Goal: Transaction & Acquisition: Obtain resource

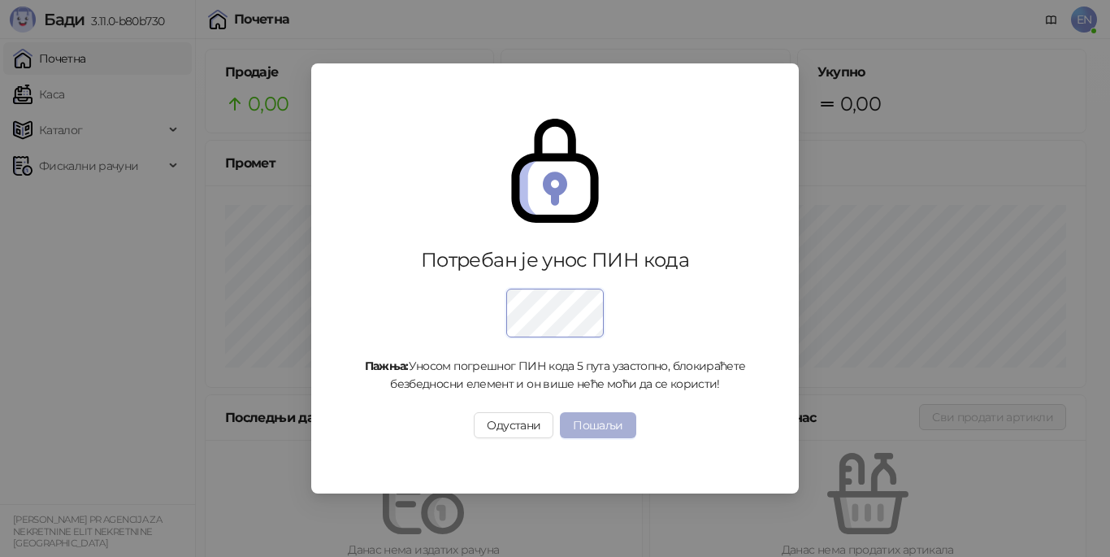
click at [619, 432] on button "Пошаљи" at bounding box center [598, 425] width 76 height 26
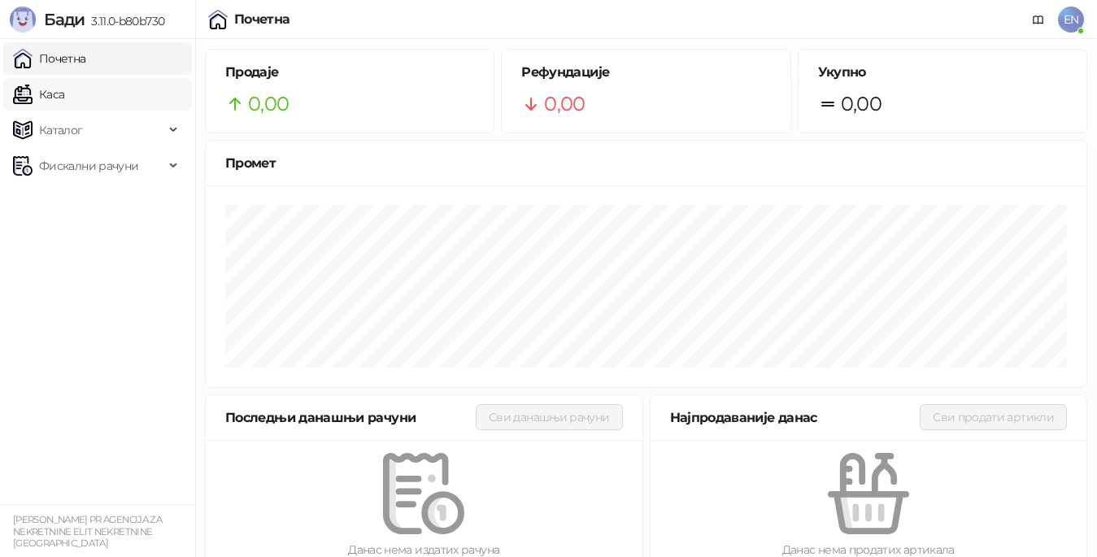
click at [58, 93] on link "Каса" at bounding box center [38, 94] width 51 height 33
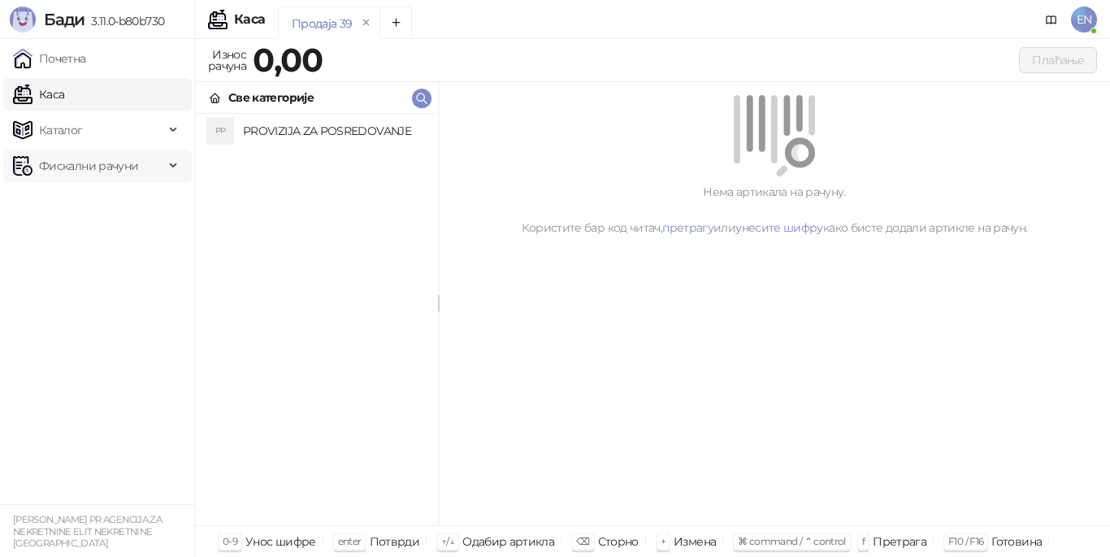
click at [100, 167] on span "Фискални рачуни" at bounding box center [88, 166] width 99 height 33
click at [109, 202] on link "Издати рачуни" at bounding box center [74, 201] width 109 height 33
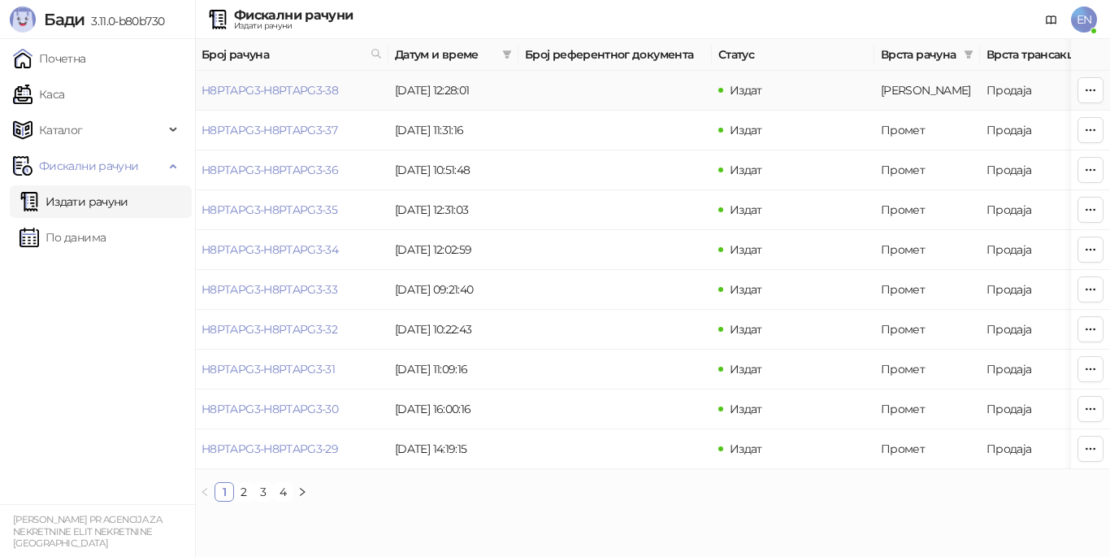
click at [545, 97] on td at bounding box center [615, 91] width 193 height 40
click at [1020, 96] on td "Продаја" at bounding box center [1049, 91] width 138 height 40
click at [1084, 93] on button "button" at bounding box center [1091, 90] width 26 height 26
click at [601, 93] on td at bounding box center [615, 91] width 193 height 40
click at [619, 95] on td at bounding box center [615, 91] width 193 height 40
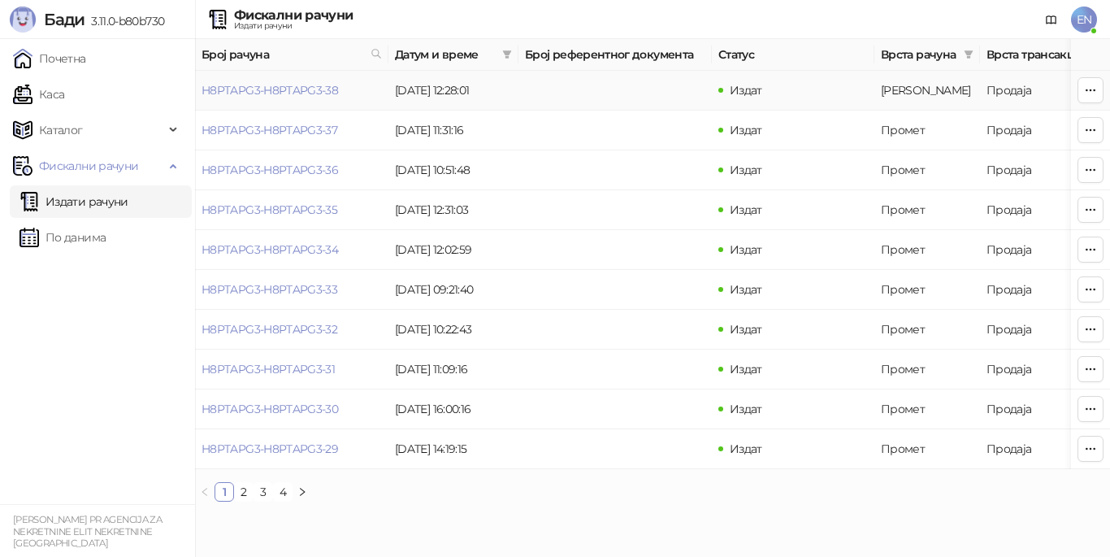
click at [1105, 88] on td at bounding box center [1090, 91] width 39 height 40
click at [1094, 93] on icon "button" at bounding box center [1090, 90] width 13 height 13
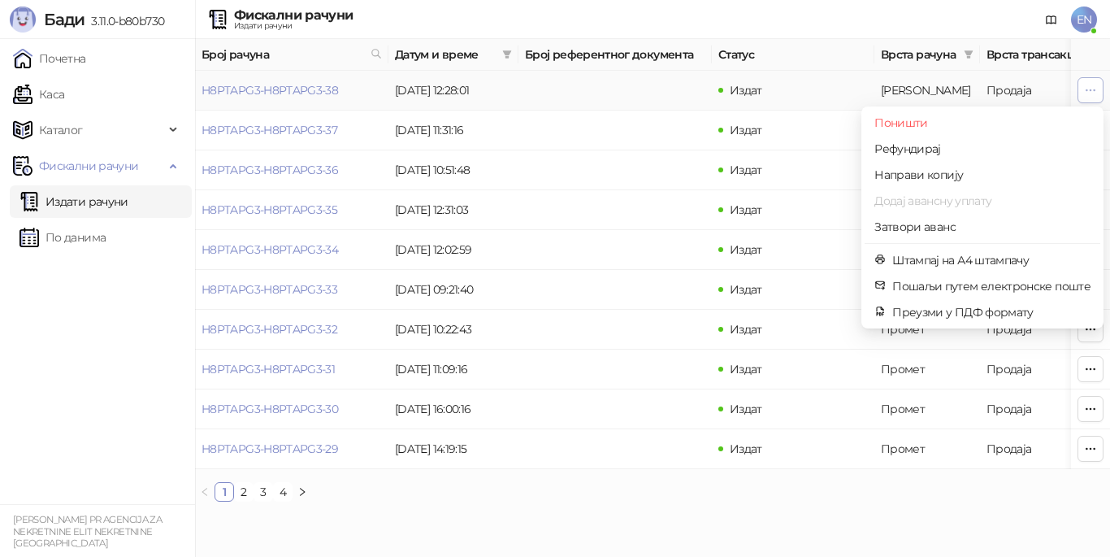
click at [1094, 85] on icon "button" at bounding box center [1090, 90] width 13 height 13
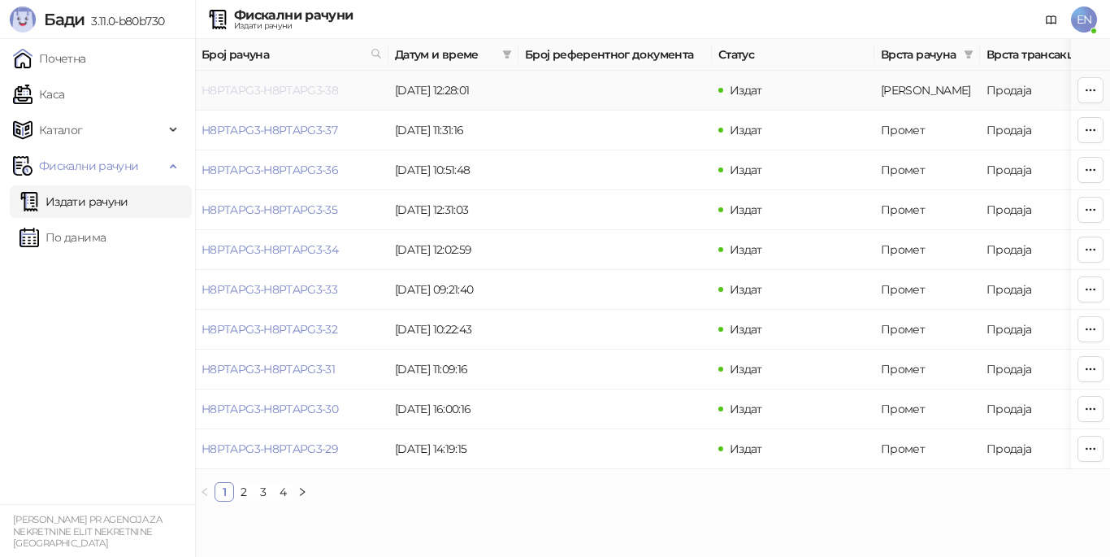
click at [329, 89] on link "H8PTAPG3-H8PTAPG3-38" at bounding box center [270, 90] width 137 height 15
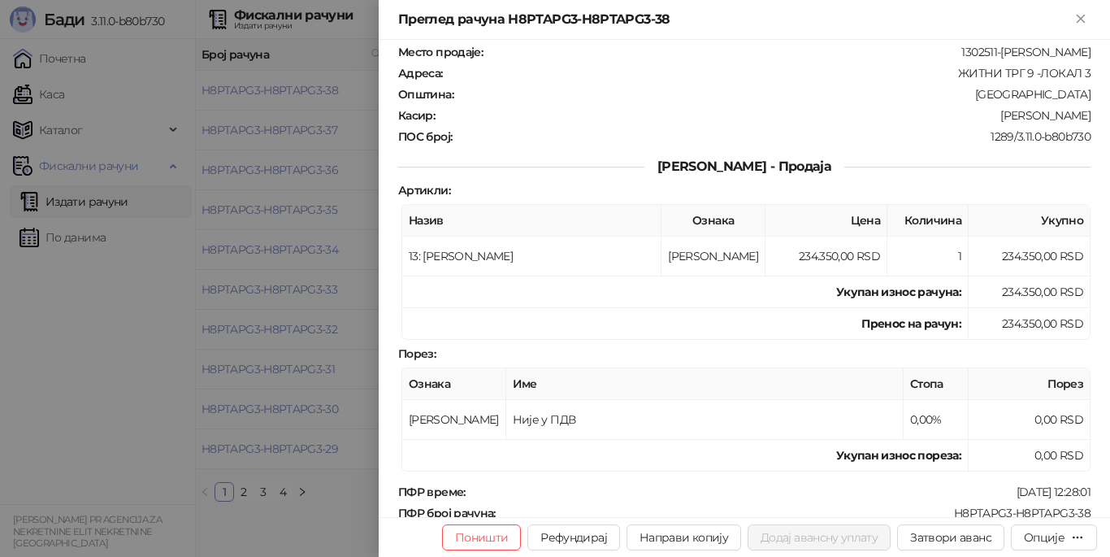
scroll to position [163, 0]
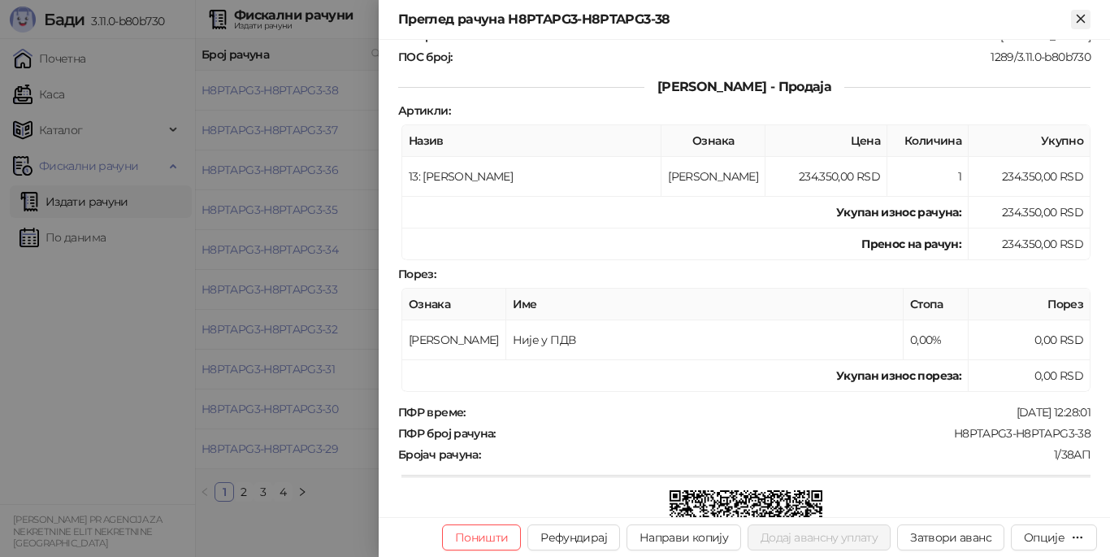
click at [1079, 19] on icon "Close" at bounding box center [1081, 18] width 15 height 15
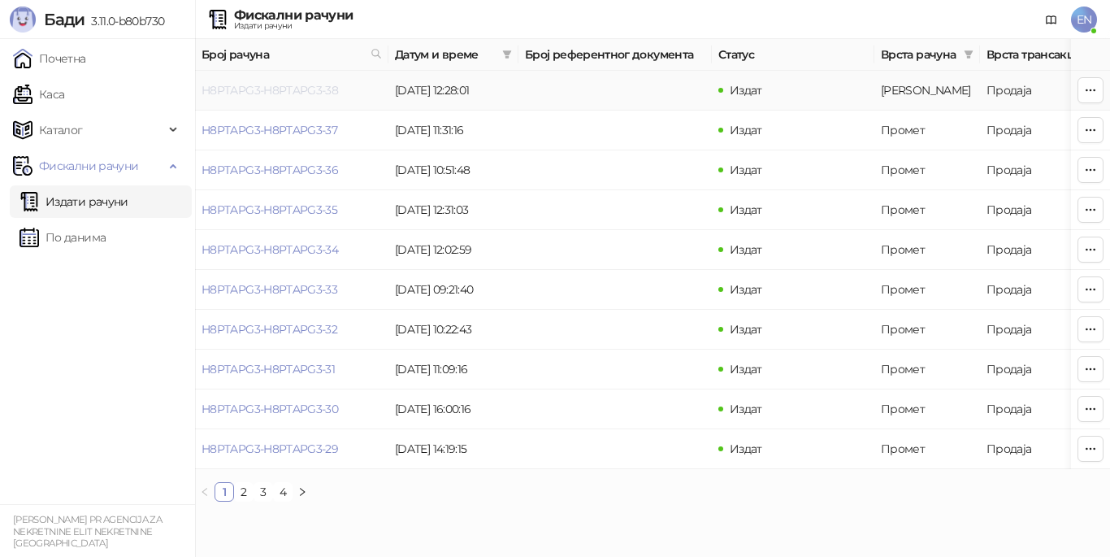
click at [263, 92] on link "H8PTAPG3-H8PTAPG3-38" at bounding box center [270, 90] width 137 height 15
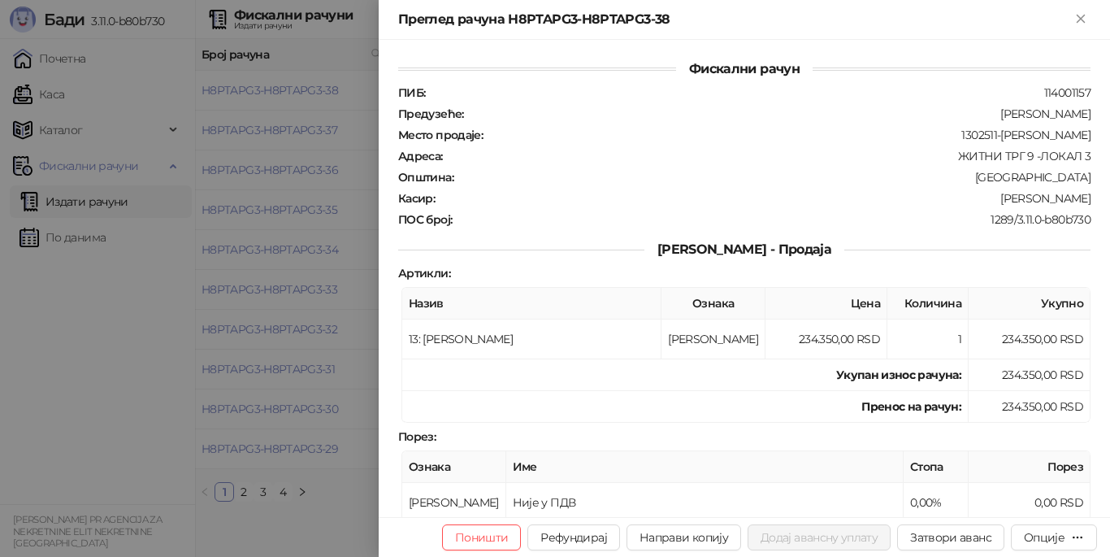
click at [283, 163] on div at bounding box center [555, 278] width 1110 height 557
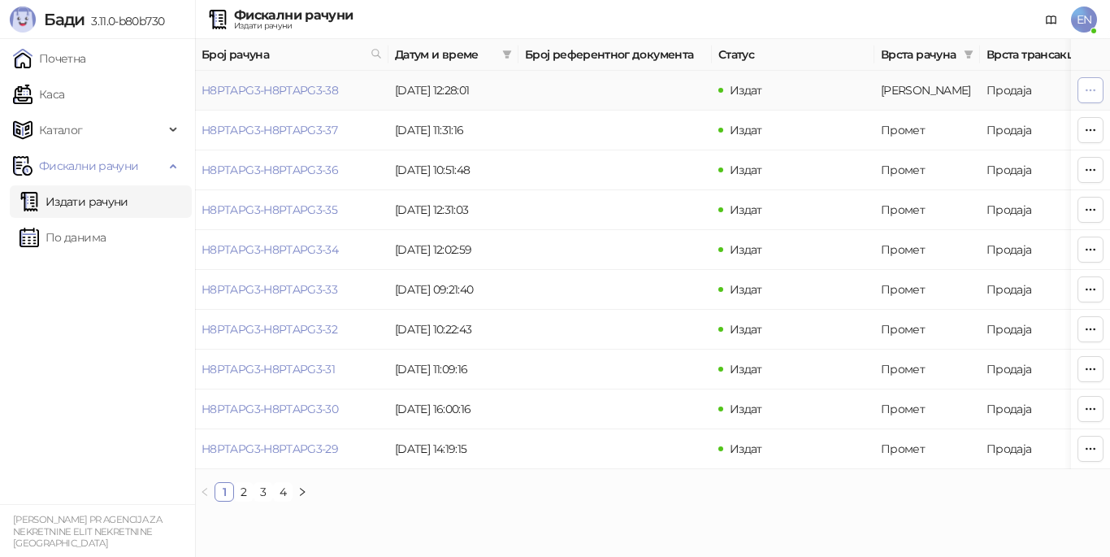
click at [1091, 96] on icon "button" at bounding box center [1090, 90] width 13 height 13
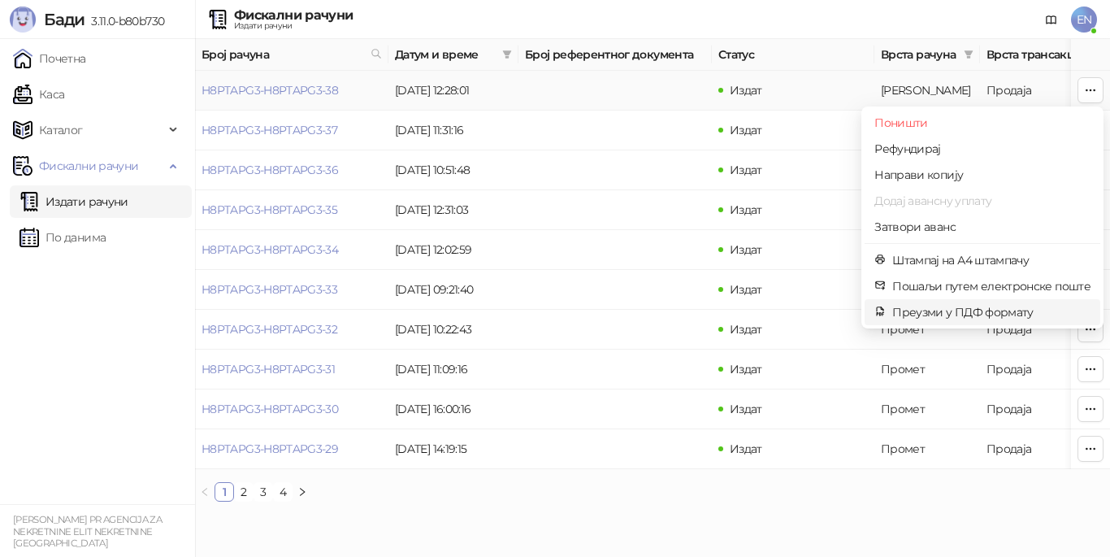
click at [984, 307] on span "Преузми у ПДФ формату" at bounding box center [992, 312] width 198 height 18
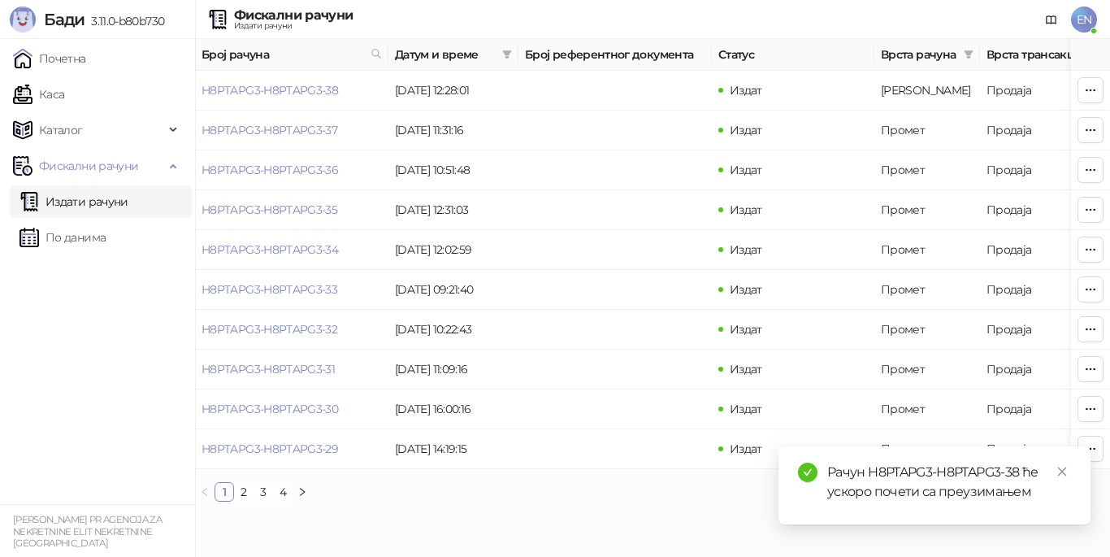
click at [953, 482] on div "Рачун H8PTAPG3-H8PTAPG3-38 ће ускоро почети са преузимањем" at bounding box center [950, 482] width 244 height 39
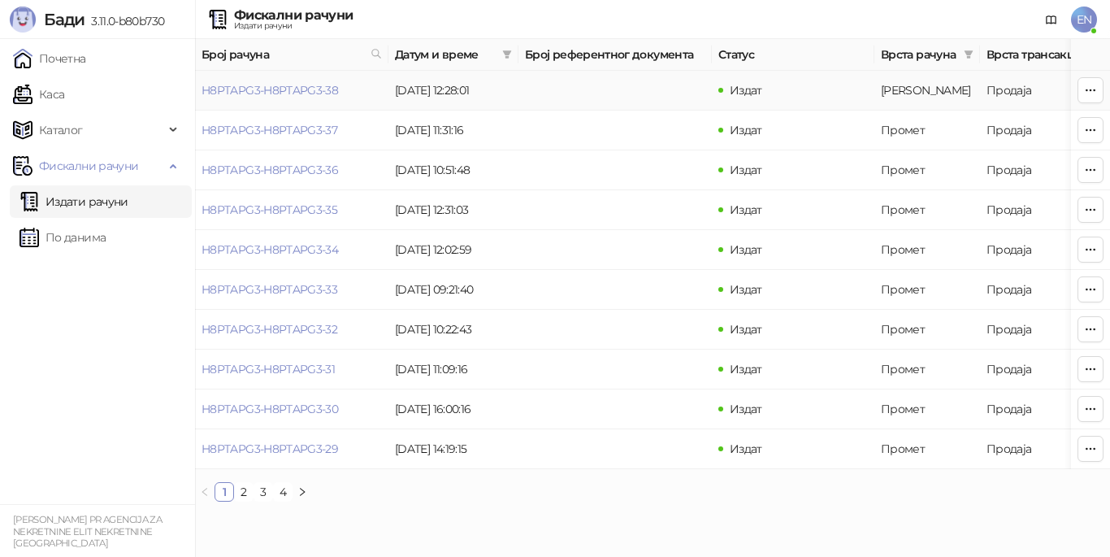
click at [886, 89] on td "[PERSON_NAME]" at bounding box center [928, 91] width 106 height 40
click at [1087, 97] on span "button" at bounding box center [1090, 89] width 13 height 15
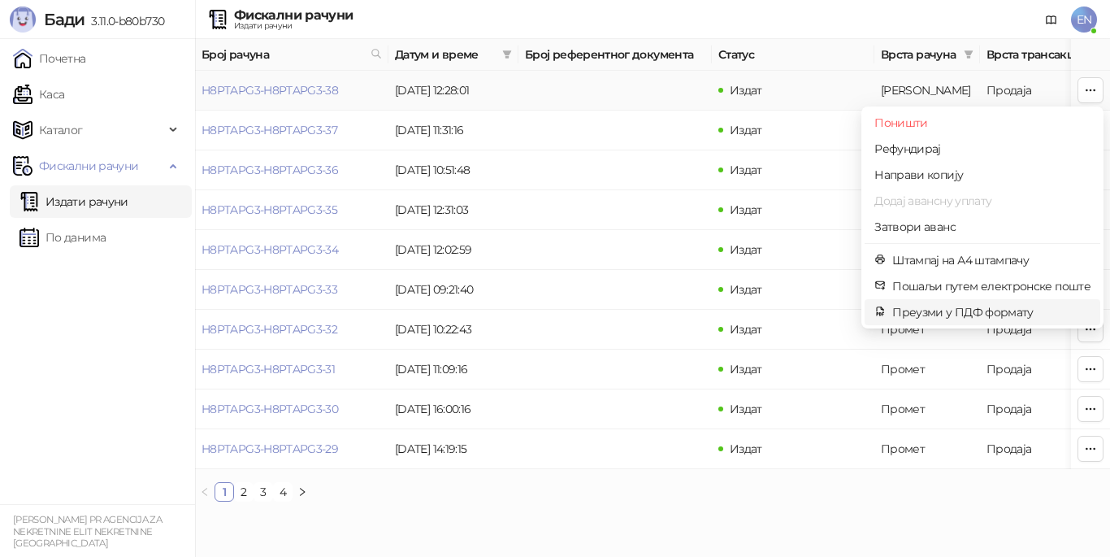
click at [949, 311] on span "Преузми у ПДФ формату" at bounding box center [992, 312] width 198 height 18
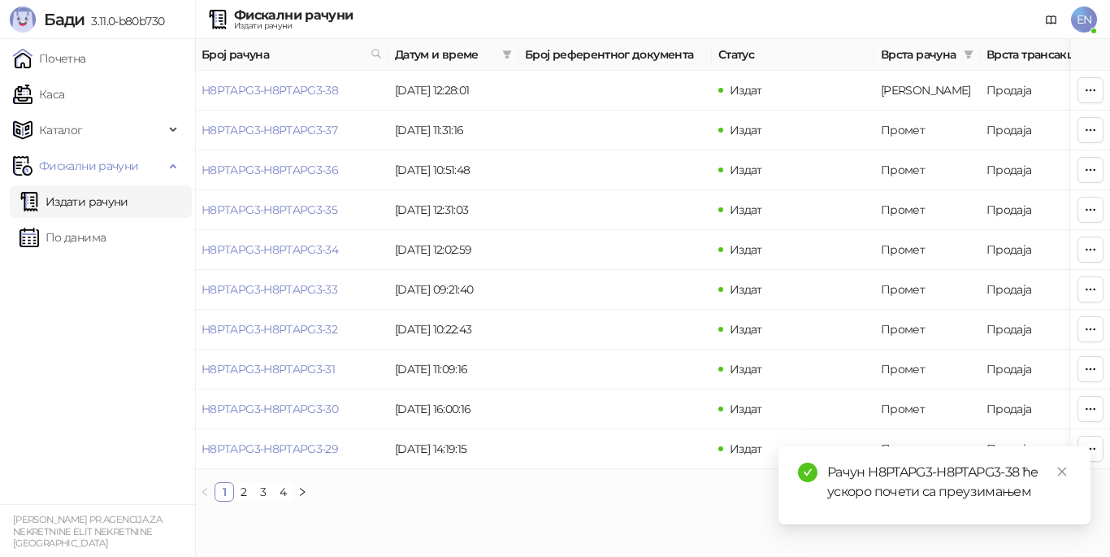
click at [949, 484] on div "Рачун H8PTAPG3-H8PTAPG3-38 ће ускоро почети са преузимањем" at bounding box center [950, 482] width 244 height 39
click at [916, 490] on div "Рачун H8PTAPG3-H8PTAPG3-38 ће ускоро почети са преузимањем" at bounding box center [950, 482] width 244 height 39
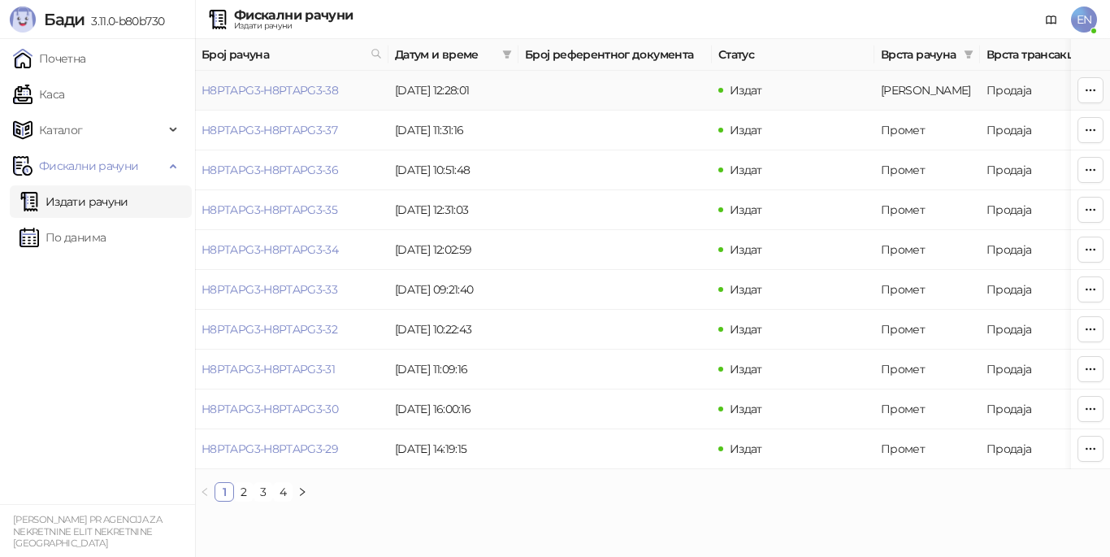
click at [1019, 89] on td "Продаја" at bounding box center [1049, 91] width 138 height 40
click at [1103, 89] on button "button" at bounding box center [1091, 90] width 26 height 26
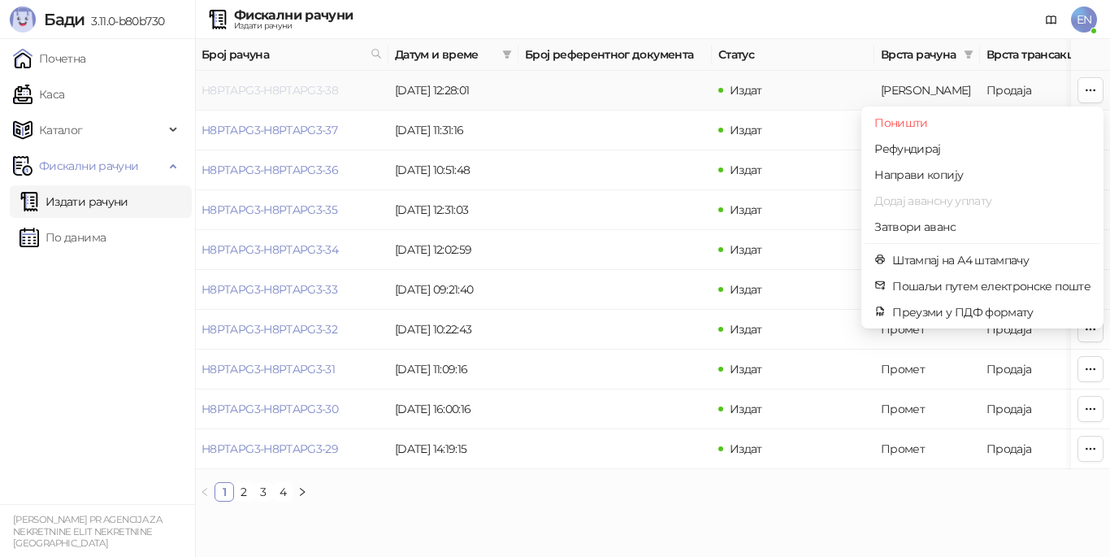
click at [308, 93] on link "H8PTAPG3-H8PTAPG3-38" at bounding box center [270, 90] width 137 height 15
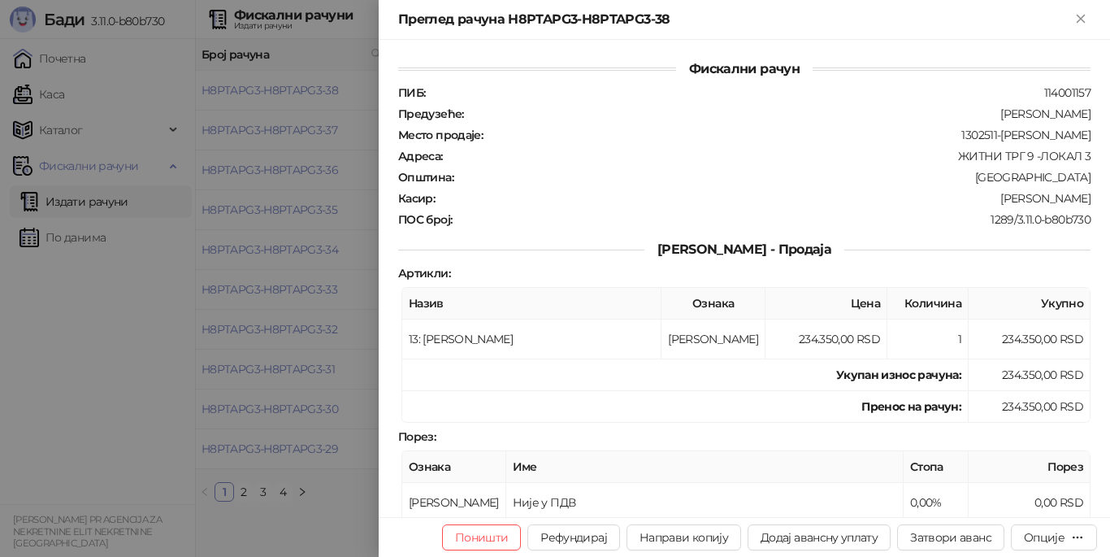
click at [351, 257] on div at bounding box center [555, 278] width 1110 height 557
click at [52, 195] on div at bounding box center [555, 278] width 1110 height 557
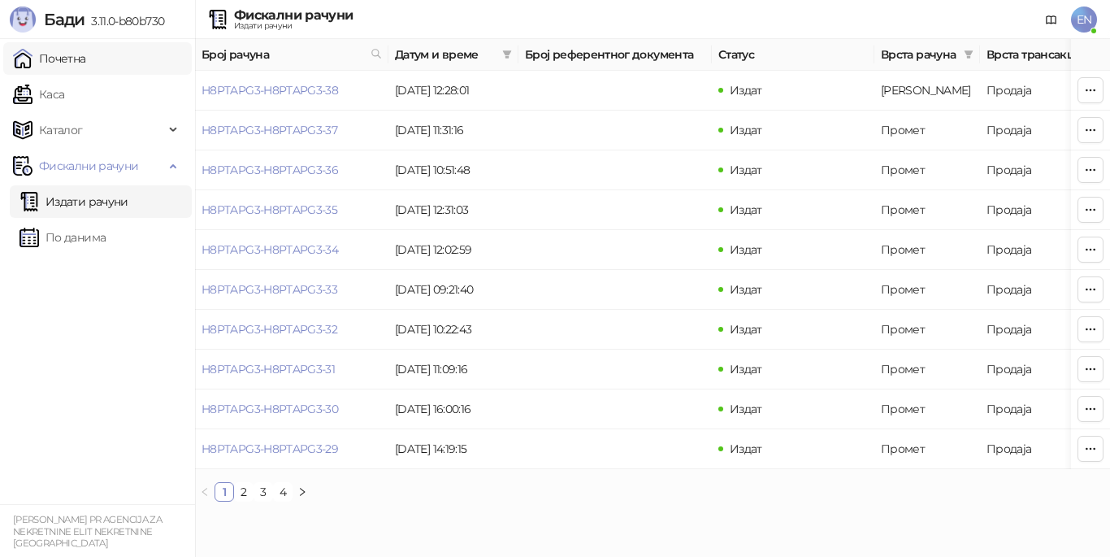
click at [86, 65] on link "Почетна" at bounding box center [49, 58] width 73 height 33
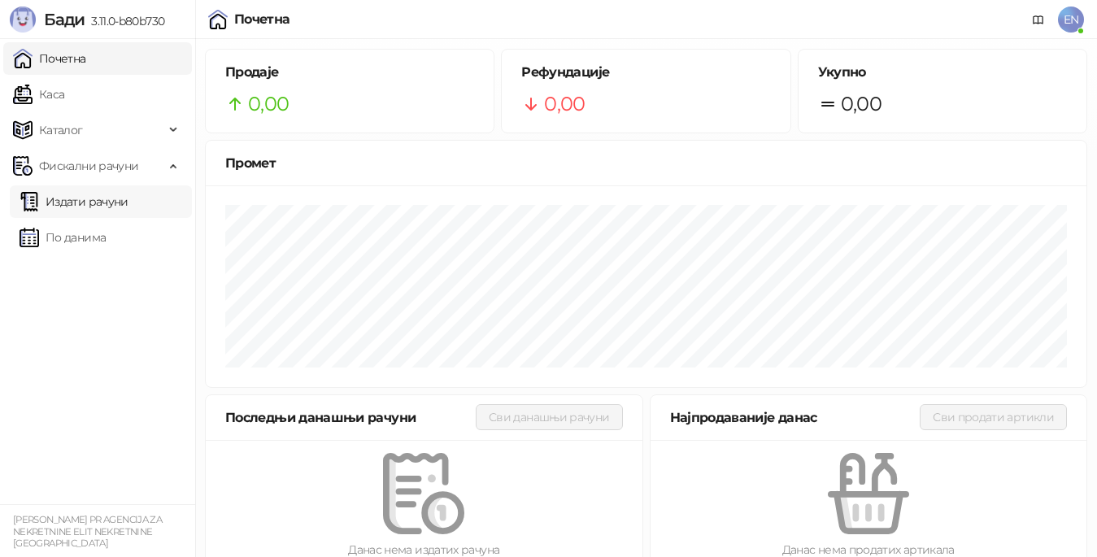
click at [91, 207] on link "Издати рачуни" at bounding box center [74, 201] width 109 height 33
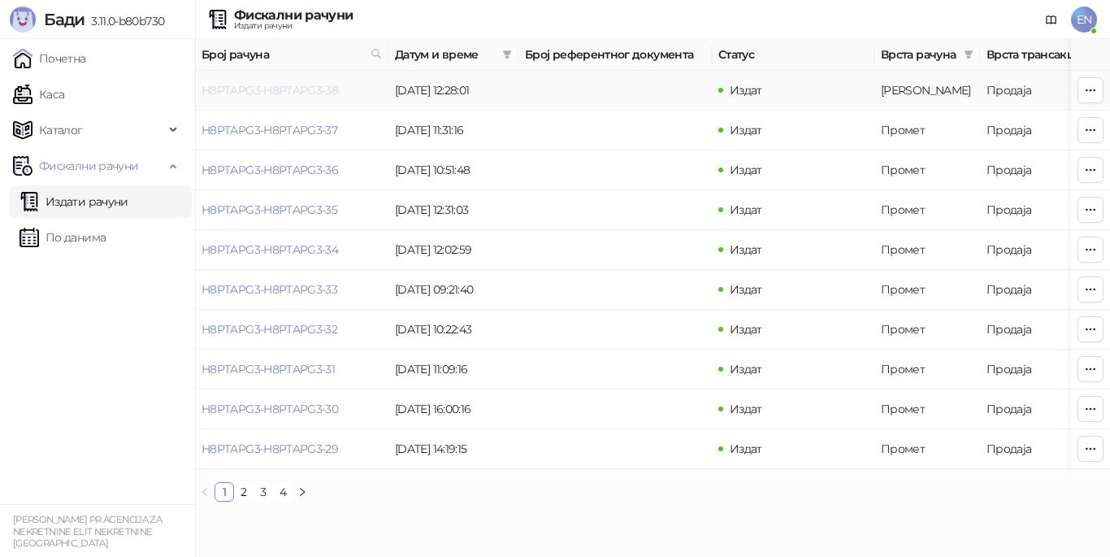
click at [267, 92] on link "H8PTAPG3-H8PTAPG3-38" at bounding box center [270, 90] width 137 height 15
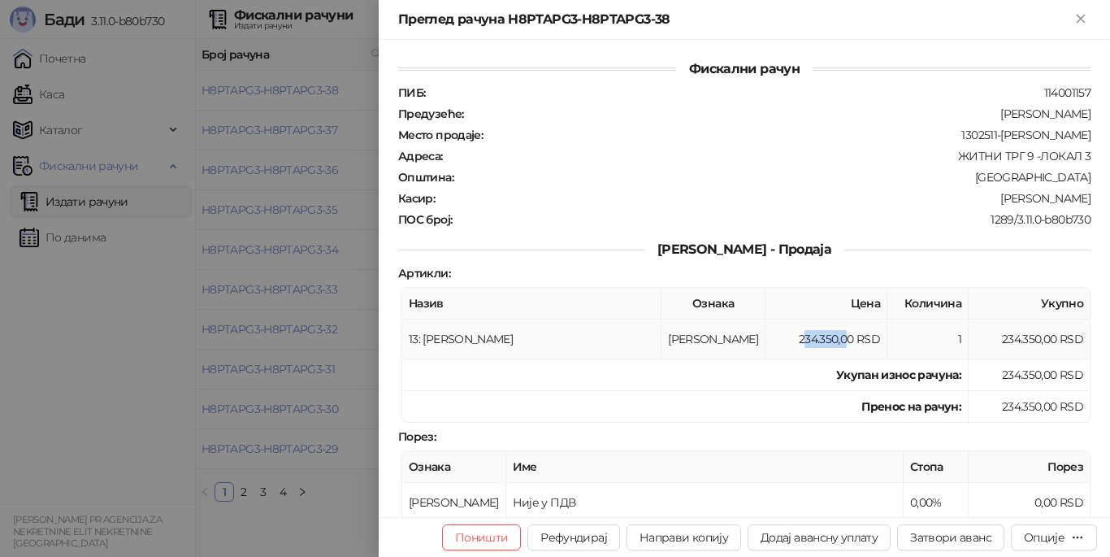
drag, startPoint x: 793, startPoint y: 332, endPoint x: 844, endPoint y: 330, distance: 50.5
click at [839, 330] on td "234.350,00 RSD" at bounding box center [827, 339] width 122 height 40
click at [846, 330] on td "234.350,00 RSD" at bounding box center [827, 339] width 122 height 40
drag, startPoint x: 846, startPoint y: 330, endPoint x: 808, endPoint y: 328, distance: 38.2
click at [809, 328] on td "234.350,00 RSD" at bounding box center [827, 339] width 122 height 40
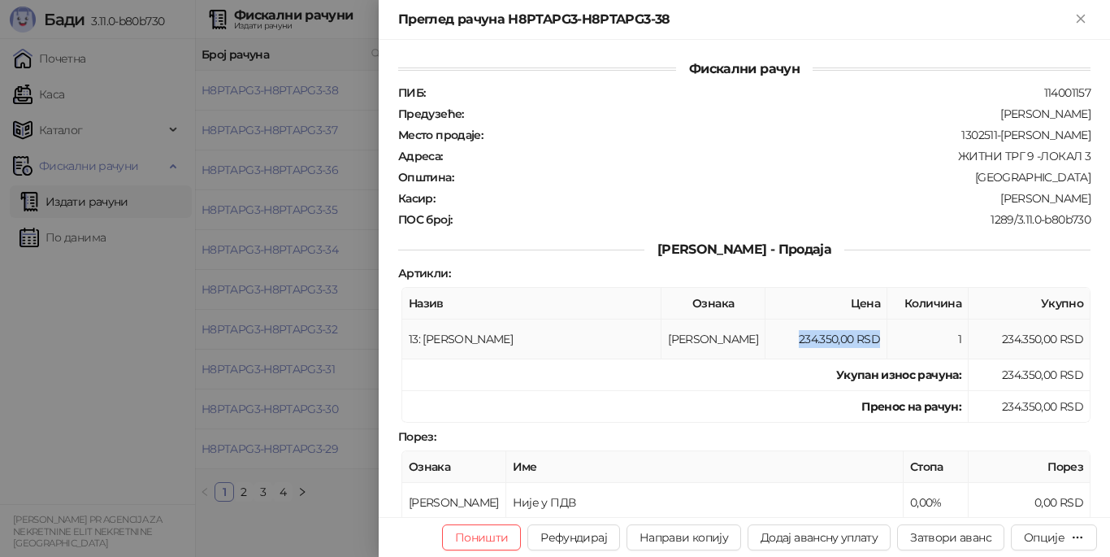
click at [808, 328] on td "234.350,00 RSD" at bounding box center [827, 339] width 122 height 40
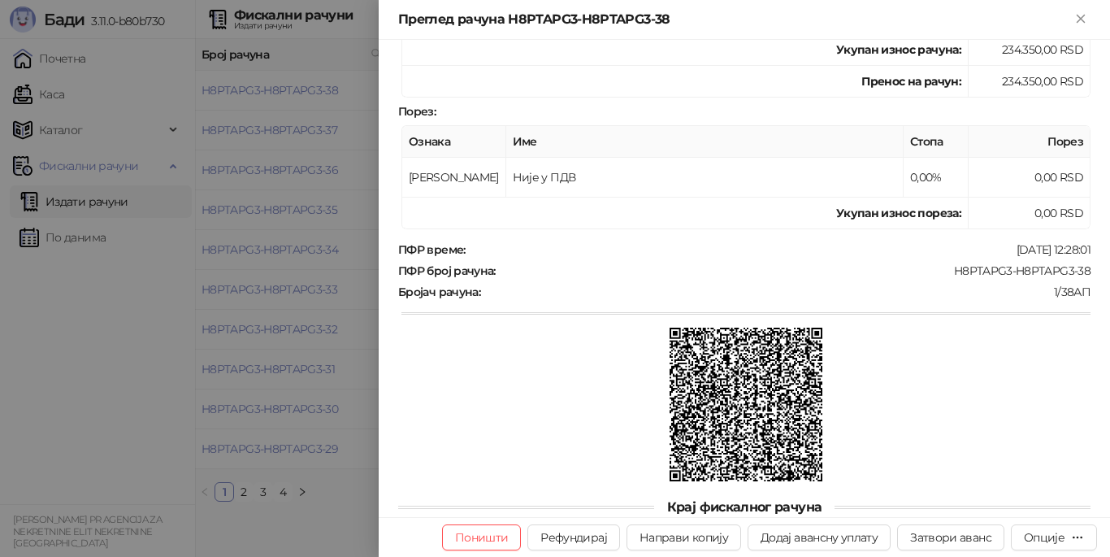
scroll to position [530, 0]
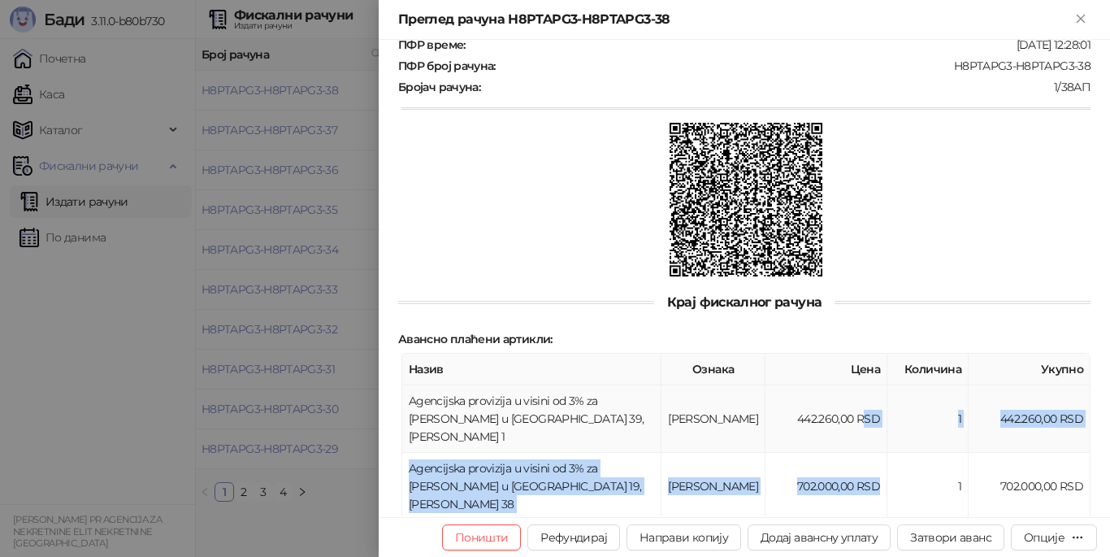
drag, startPoint x: 865, startPoint y: 468, endPoint x: 852, endPoint y: 411, distance: 59.2
click at [852, 411] on tbody "Agencijska provizija u visini od 3% za stan u Kisačka 39, stan broj 1 А 442.260…" at bounding box center [746, 452] width 689 height 135
click at [852, 410] on td "442.260,00 RSD" at bounding box center [827, 418] width 122 height 67
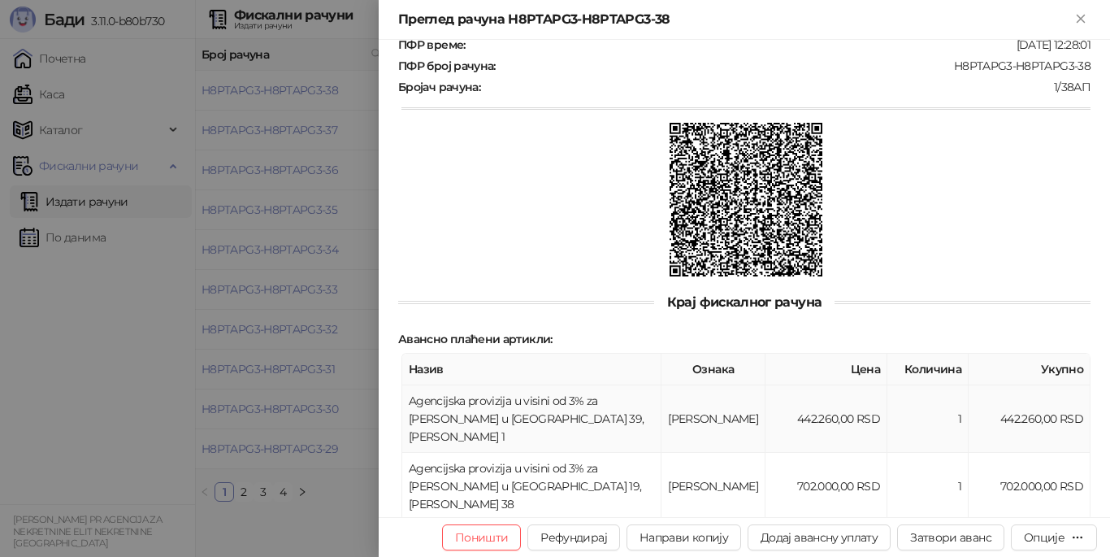
click at [831, 415] on td "442.260,00 RSD" at bounding box center [827, 418] width 122 height 67
drag, startPoint x: 831, startPoint y: 415, endPoint x: 853, endPoint y: 444, distance: 35.9
click at [847, 437] on tbody "Agencijska provizija u visini od 3% za stan u Kisačka 39, stan broj 1 А 442.260…" at bounding box center [746, 452] width 689 height 135
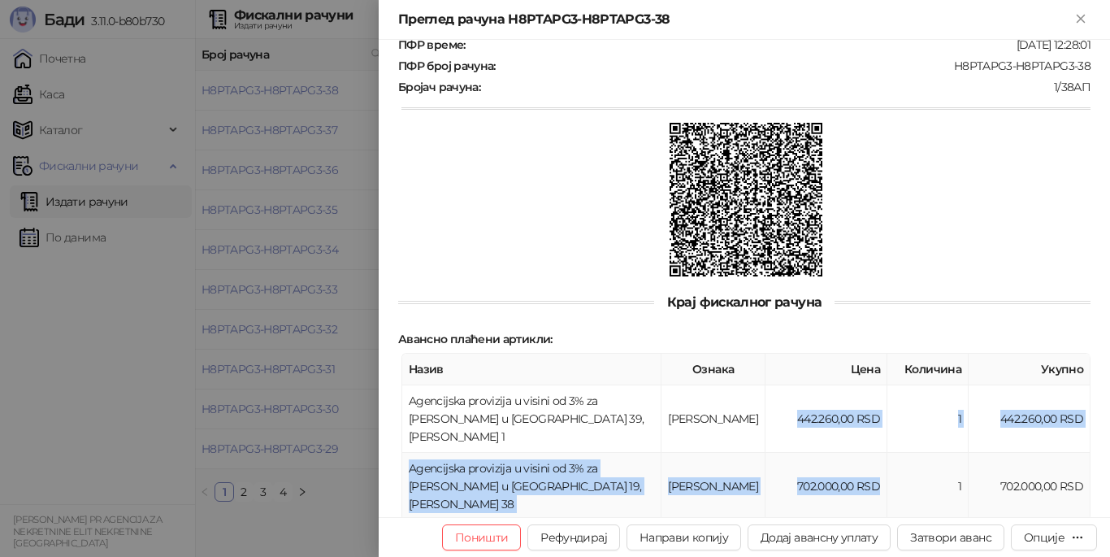
click at [853, 453] on td "702.000,00 RSD" at bounding box center [827, 486] width 122 height 67
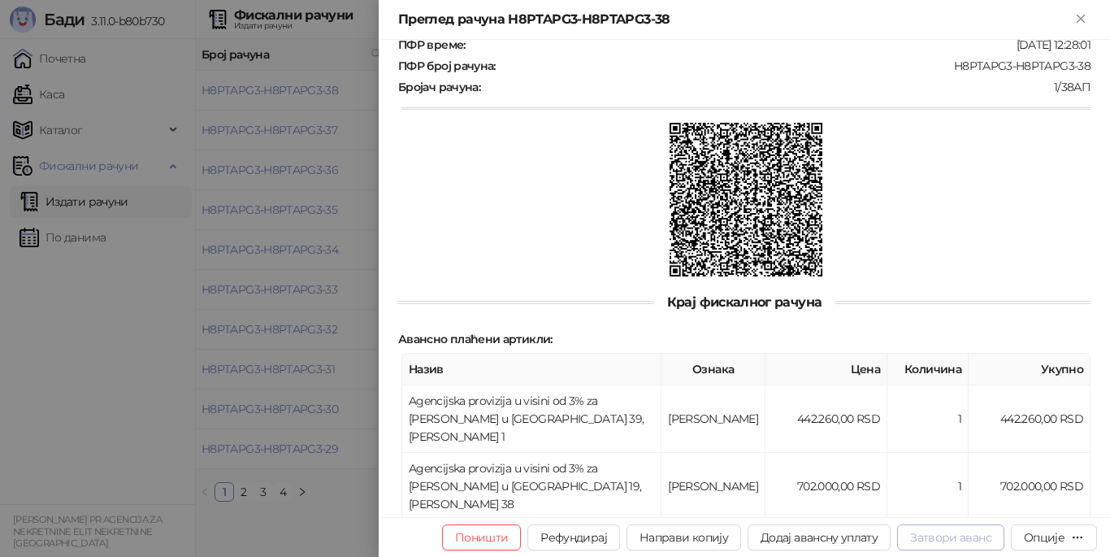
click at [937, 539] on button "Затвори аванс" at bounding box center [950, 537] width 107 height 26
type input "**********"
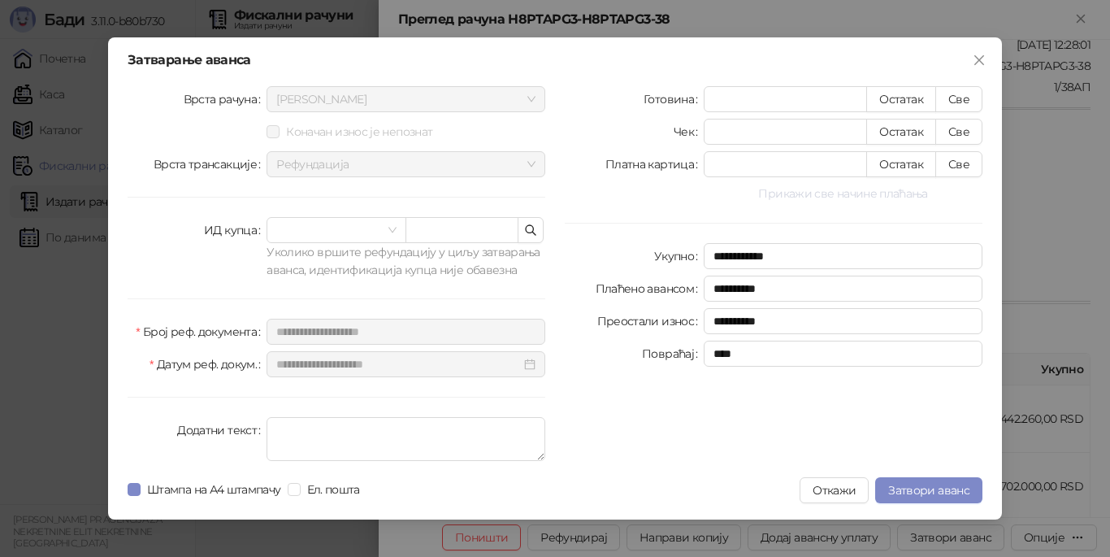
click at [832, 191] on button "Прикажи све начине плаћања" at bounding box center [843, 194] width 279 height 20
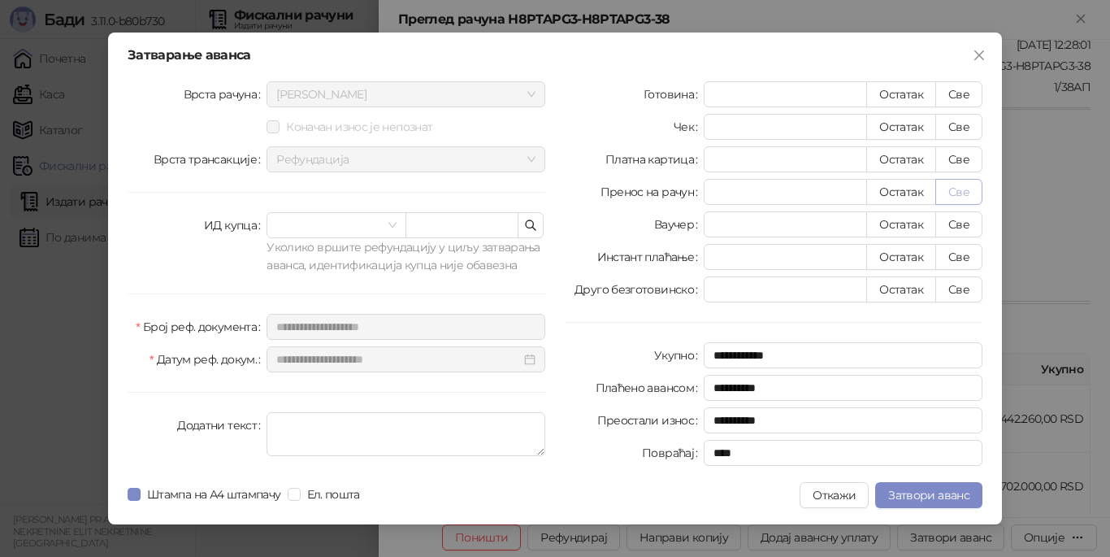
click at [954, 190] on button "Све" at bounding box center [959, 192] width 47 height 26
type input "******"
type input "****"
click at [332, 441] on textarea "Додатни текст" at bounding box center [406, 434] width 279 height 44
click at [815, 497] on button "Откажи" at bounding box center [834, 495] width 69 height 26
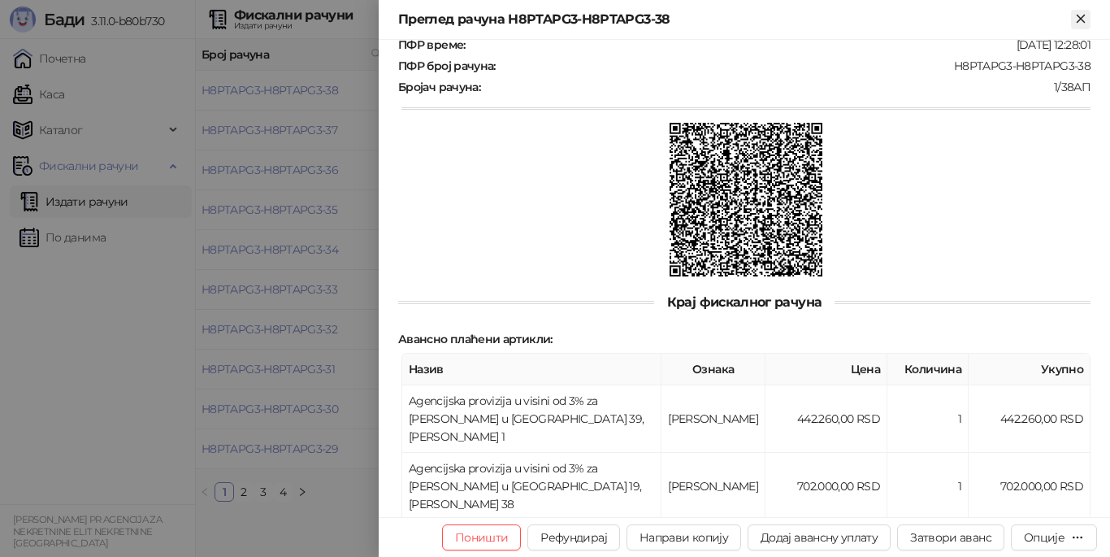
click at [1075, 15] on icon "Close" at bounding box center [1081, 18] width 15 height 15
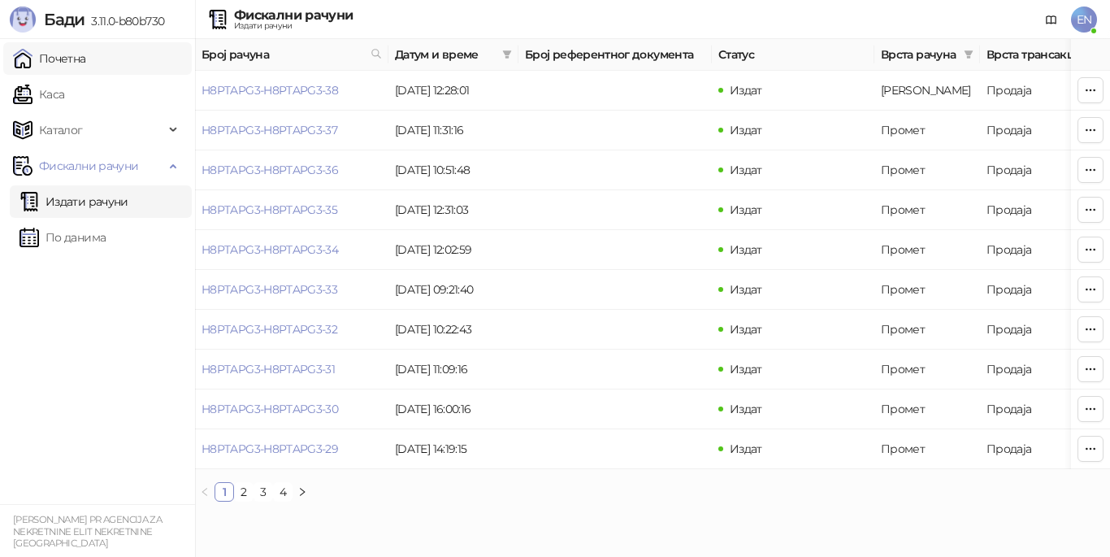
click at [86, 67] on link "Почетна" at bounding box center [49, 58] width 73 height 33
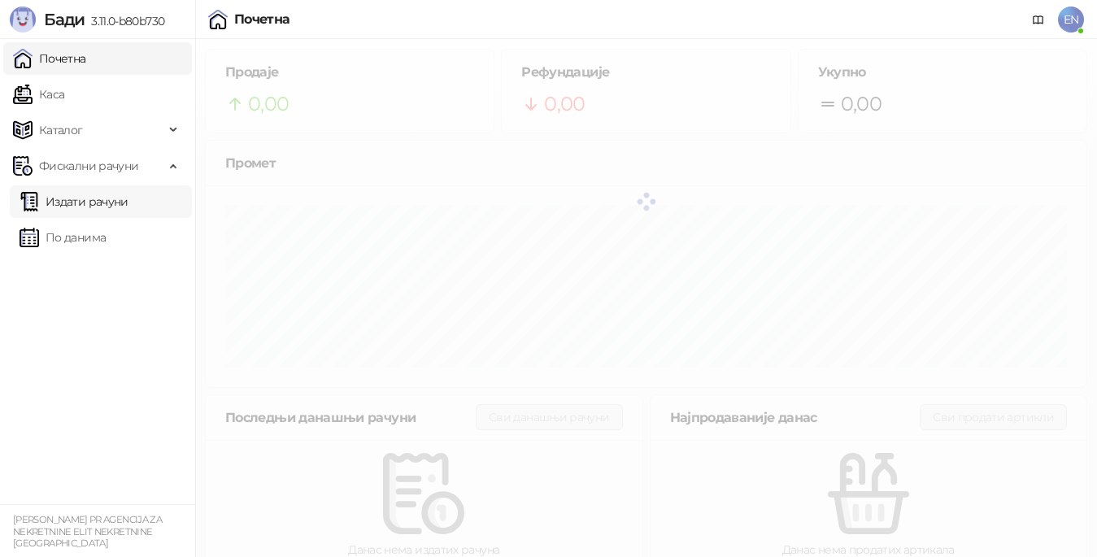
click at [91, 199] on link "Издати рачуни" at bounding box center [74, 201] width 109 height 33
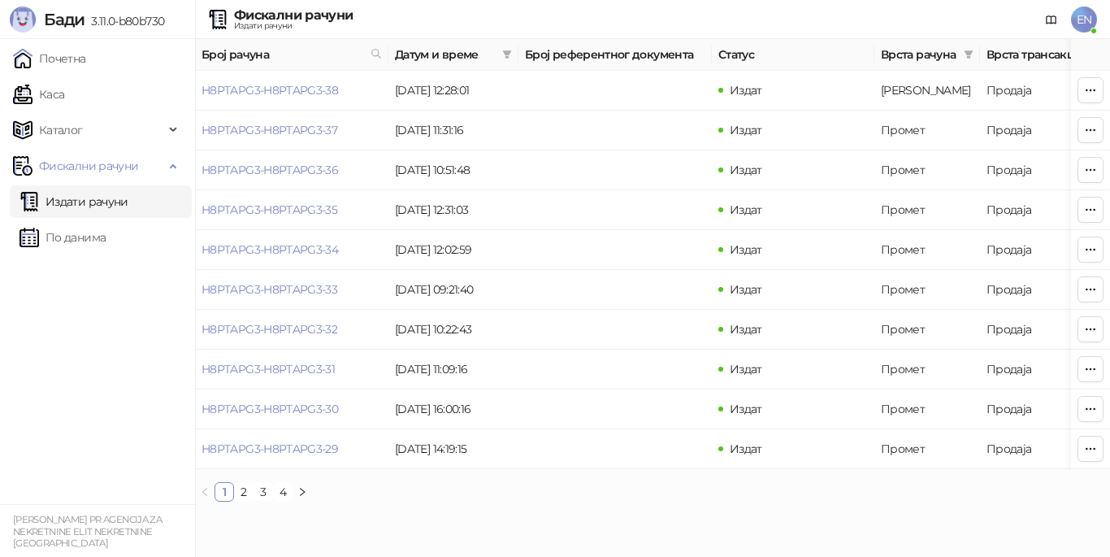
click at [88, 207] on link "Издати рачуни" at bounding box center [74, 201] width 109 height 33
click at [248, 94] on link "H8PTAPG3-H8PTAPG3-38" at bounding box center [270, 90] width 137 height 15
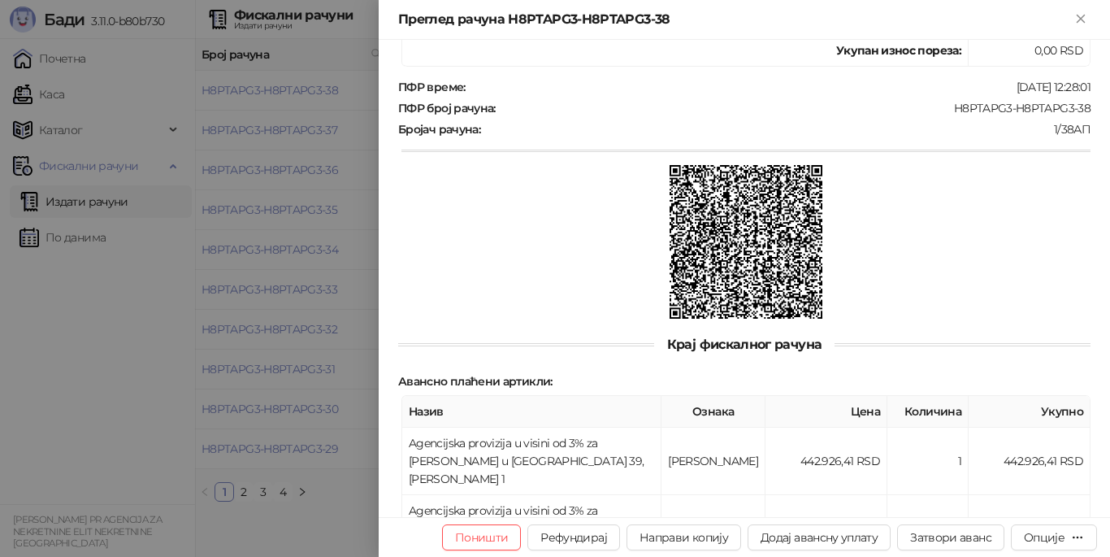
scroll to position [530, 0]
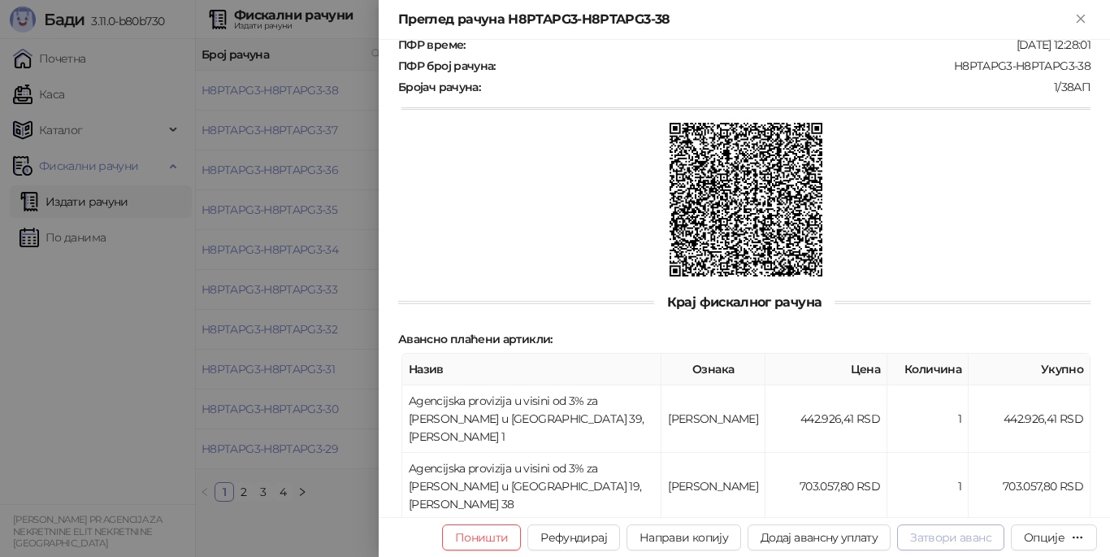
click at [936, 540] on button "Затвори аванс" at bounding box center [950, 537] width 107 height 26
type input "**********"
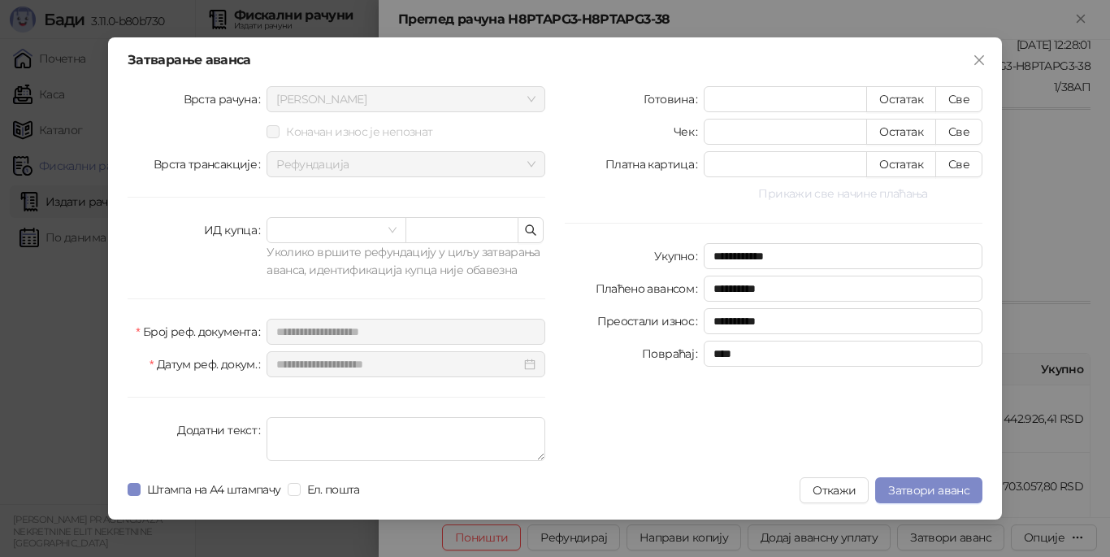
click at [829, 196] on button "Прикажи све начине плаћања" at bounding box center [843, 194] width 279 height 20
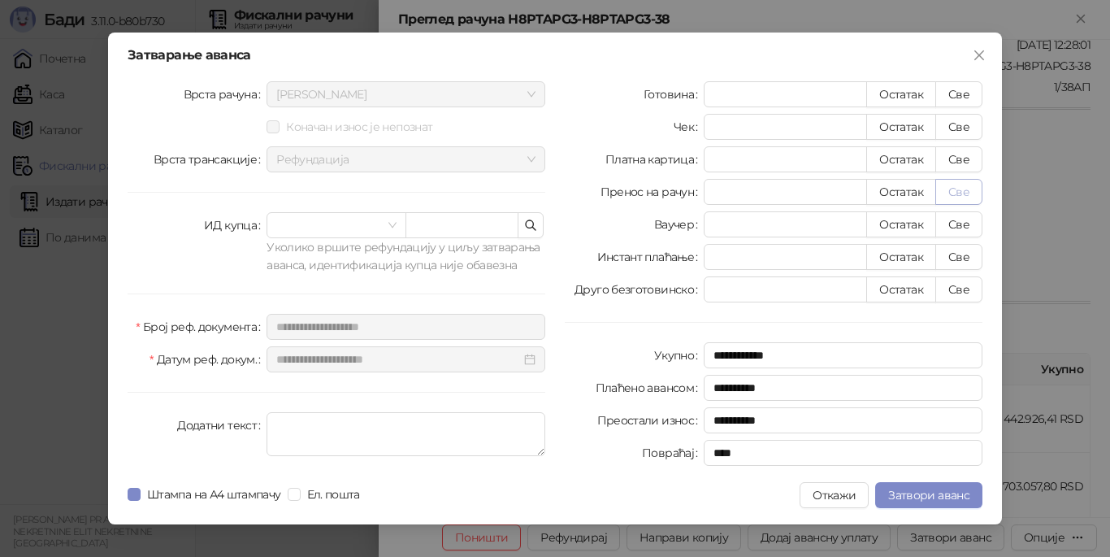
click at [962, 192] on button "Све" at bounding box center [959, 192] width 47 height 26
type input "*********"
type input "****"
click at [325, 432] on textarea "Додатни текст" at bounding box center [406, 434] width 279 height 44
click at [836, 497] on button "Откажи" at bounding box center [834, 495] width 69 height 26
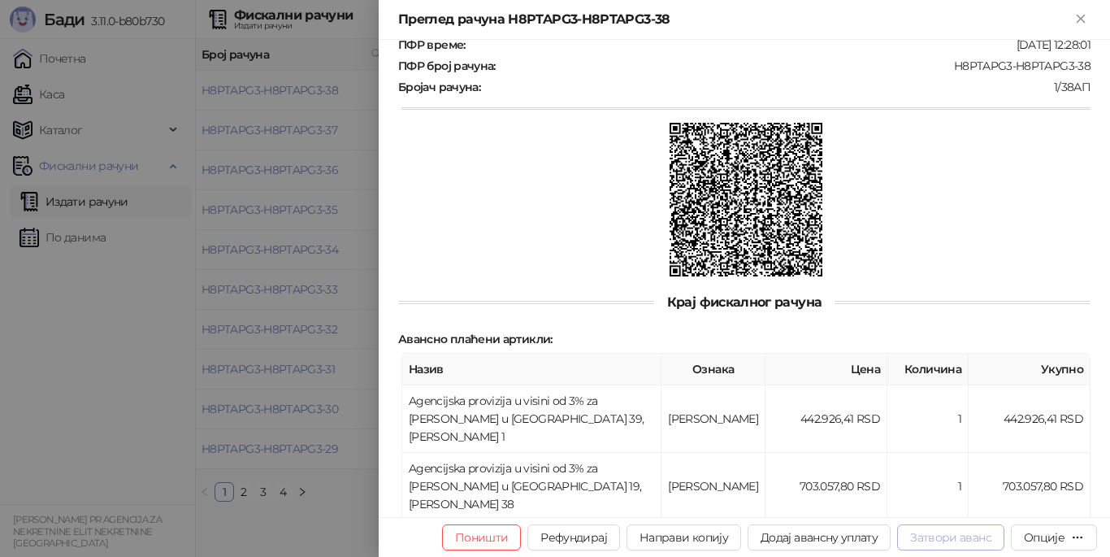
click at [953, 539] on button "Затвори аванс" at bounding box center [950, 537] width 107 height 26
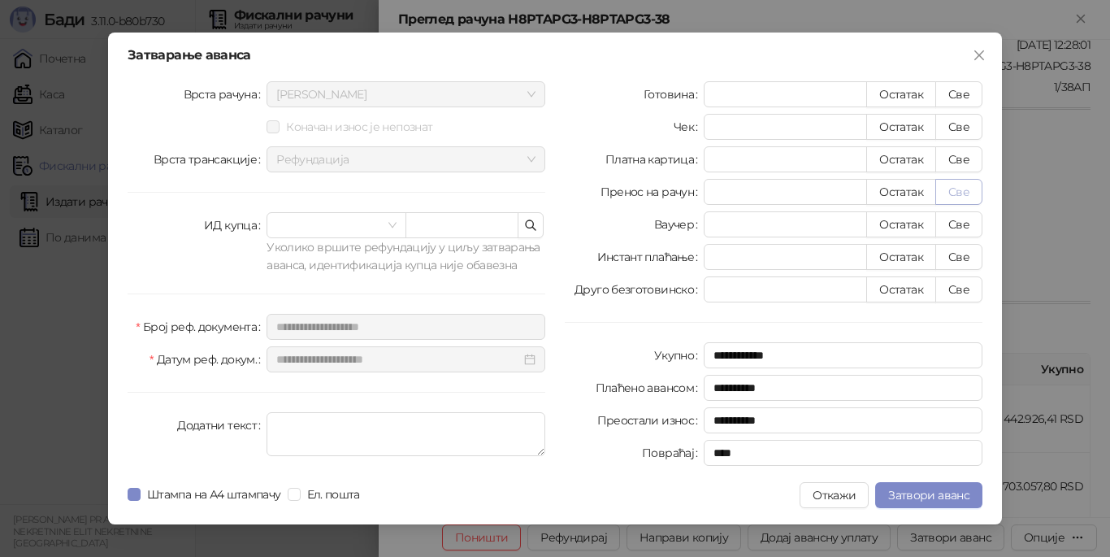
click at [962, 193] on button "Све" at bounding box center [959, 192] width 47 height 26
type input "*********"
type input "****"
click at [307, 493] on span "Ел. пошта" at bounding box center [334, 494] width 66 height 18
click at [385, 432] on textarea "Додатни текст" at bounding box center [406, 434] width 279 height 44
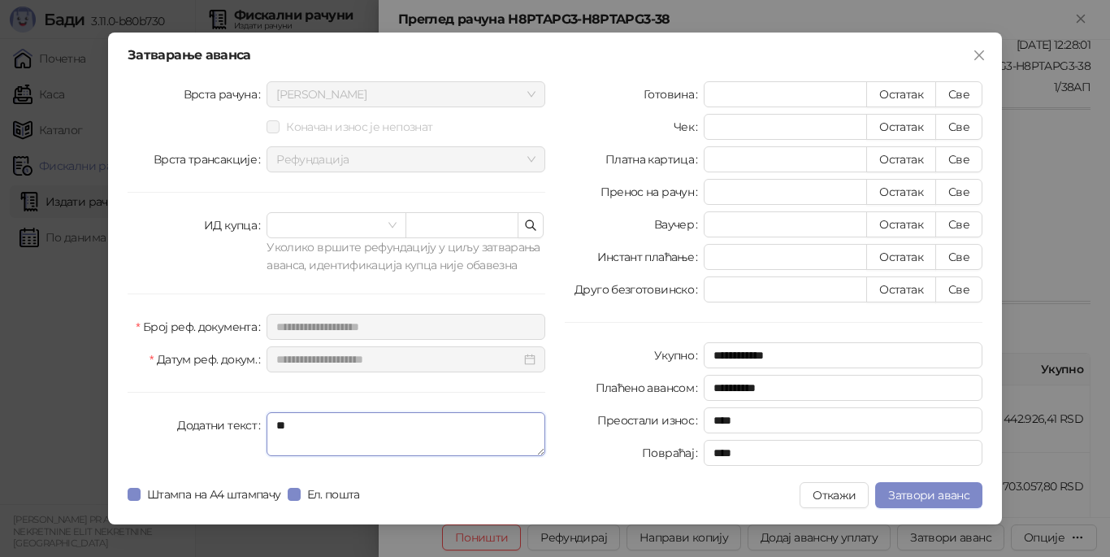
type textarea "*"
paste textarea "**********"
type textarea "**********"
drag, startPoint x: 325, startPoint y: 444, endPoint x: 233, endPoint y: 395, distance: 104.0
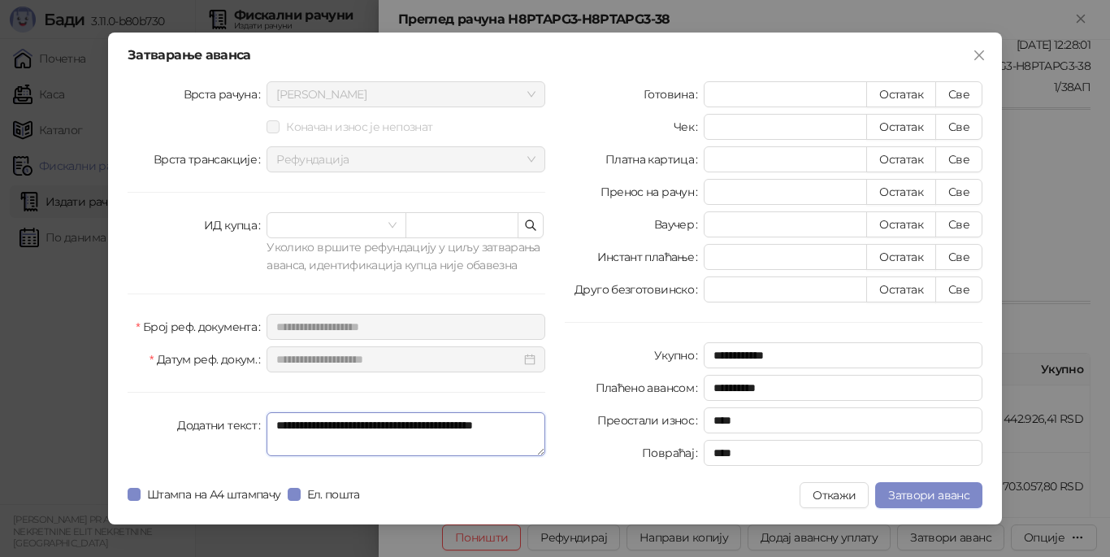
click at [235, 396] on div "**********" at bounding box center [336, 276] width 437 height 391
paste textarea "**********"
drag, startPoint x: 336, startPoint y: 450, endPoint x: 273, endPoint y: 435, distance: 64.3
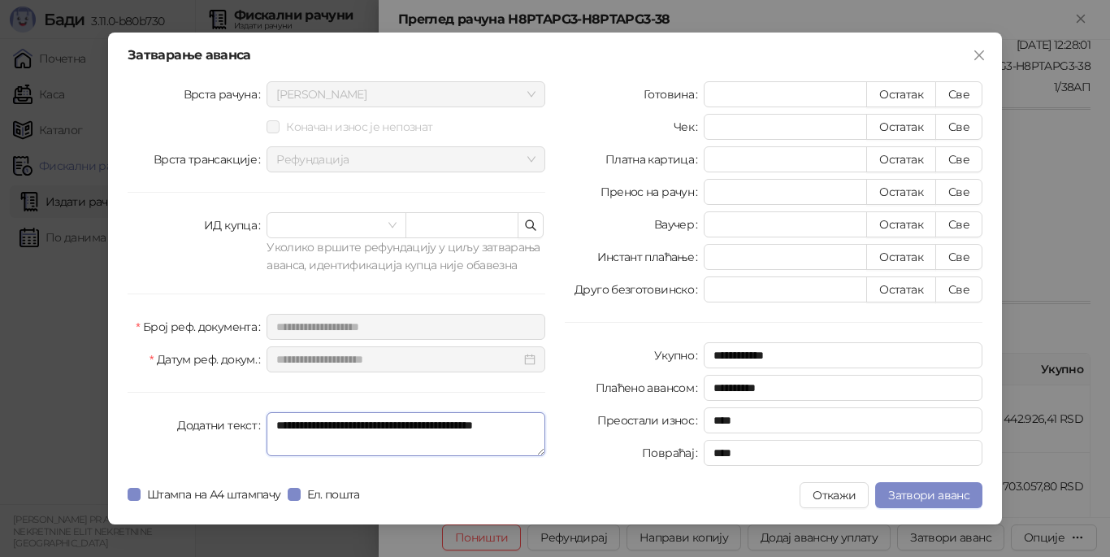
click at [273, 435] on textarea "**********" at bounding box center [406, 434] width 279 height 44
click at [272, 424] on textarea "**********" at bounding box center [406, 434] width 279 height 44
click at [280, 424] on textarea "**********" at bounding box center [406, 434] width 279 height 44
click at [309, 423] on textarea "**********" at bounding box center [406, 434] width 279 height 44
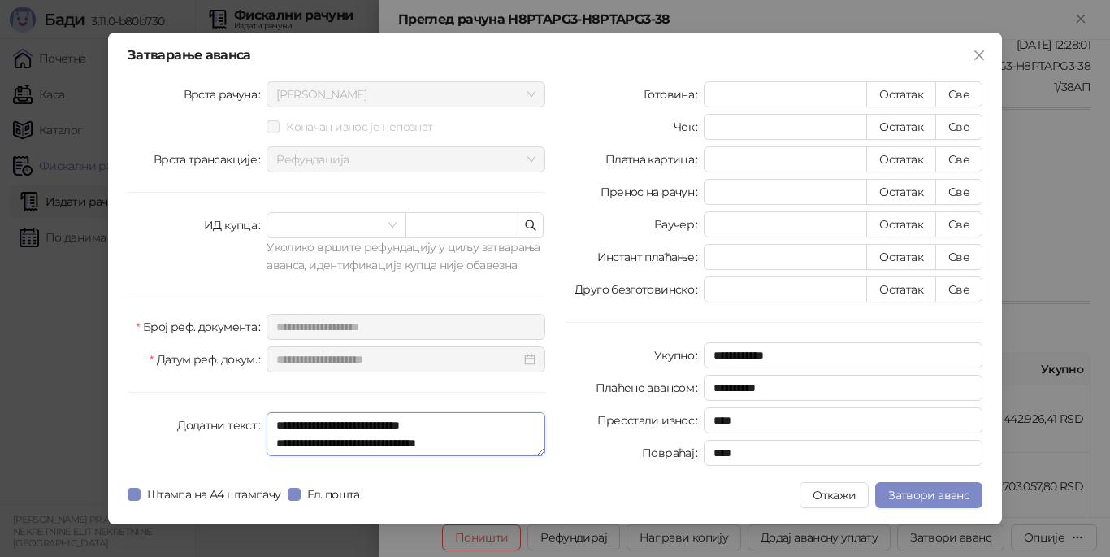
type textarea "**********"
click at [476, 424] on textarea "**********" at bounding box center [406, 434] width 279 height 44
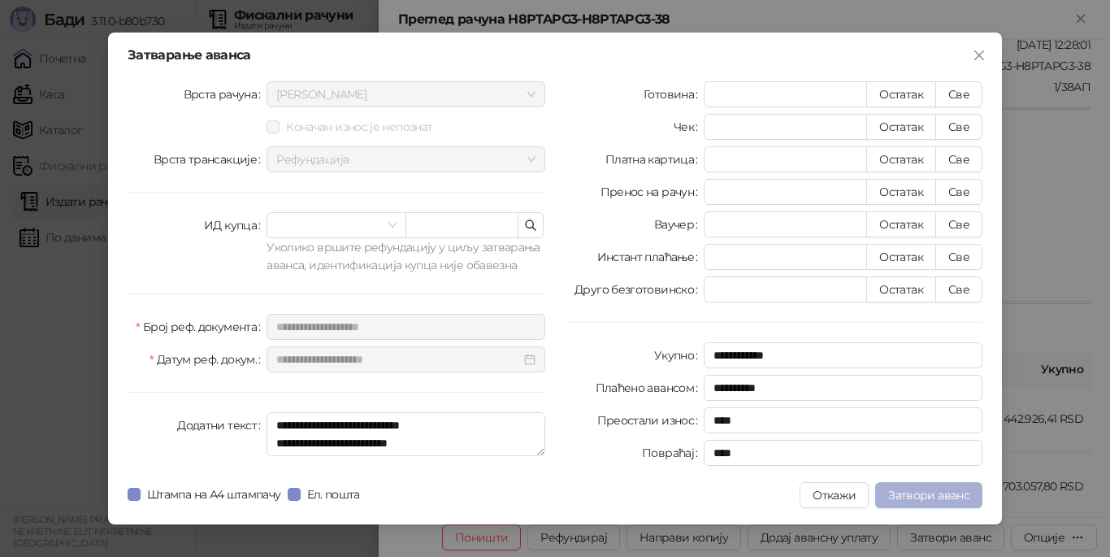
click at [918, 494] on span "Затвори аванс" at bounding box center [928, 495] width 81 height 15
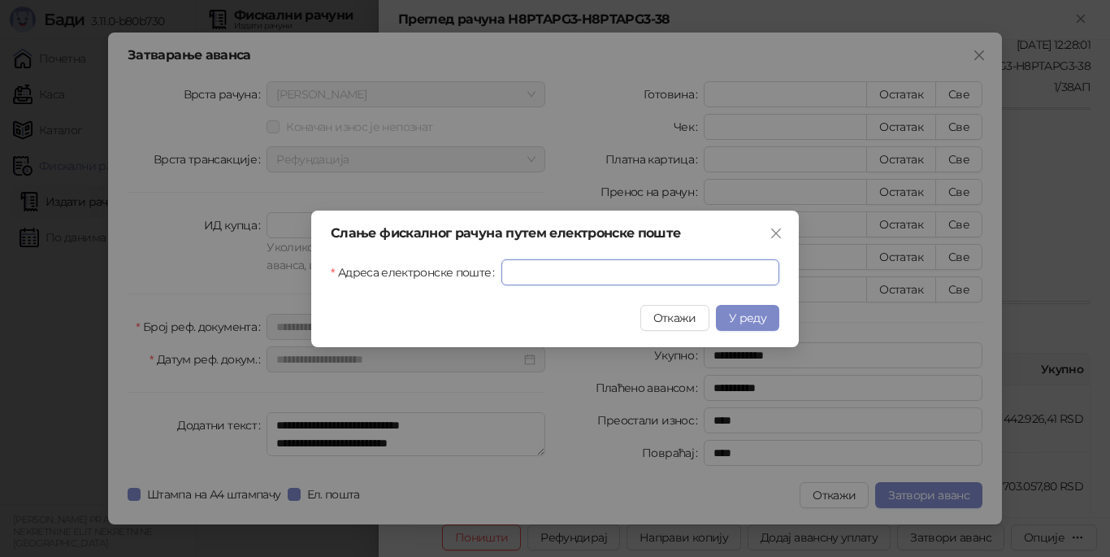
click at [612, 260] on input "Адреса електронске поште" at bounding box center [641, 272] width 278 height 26
type input "**********"
click at [750, 324] on span "У реду" at bounding box center [747, 318] width 37 height 15
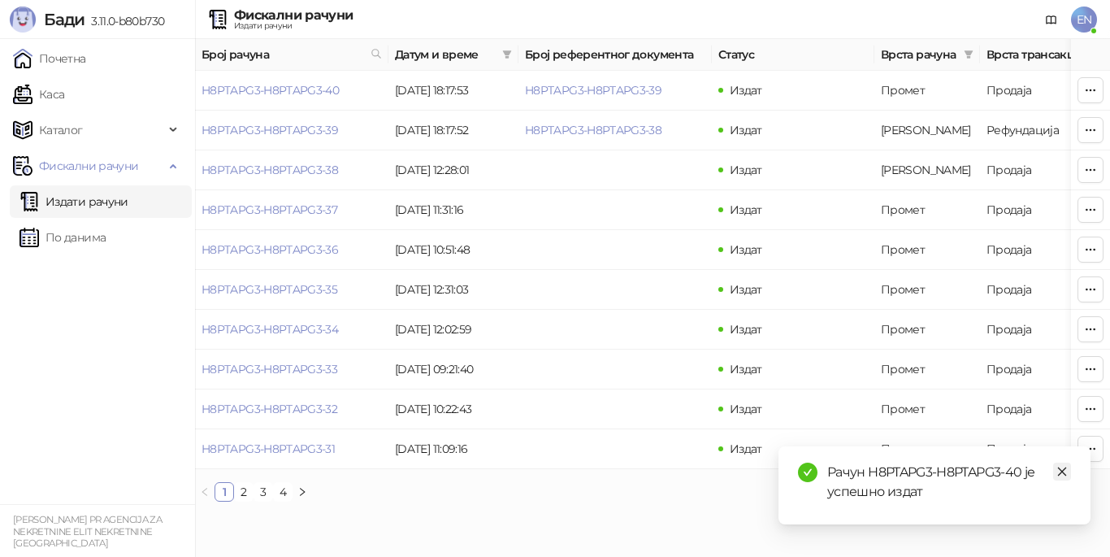
click at [1062, 467] on icon "close" at bounding box center [1062, 471] width 11 height 11
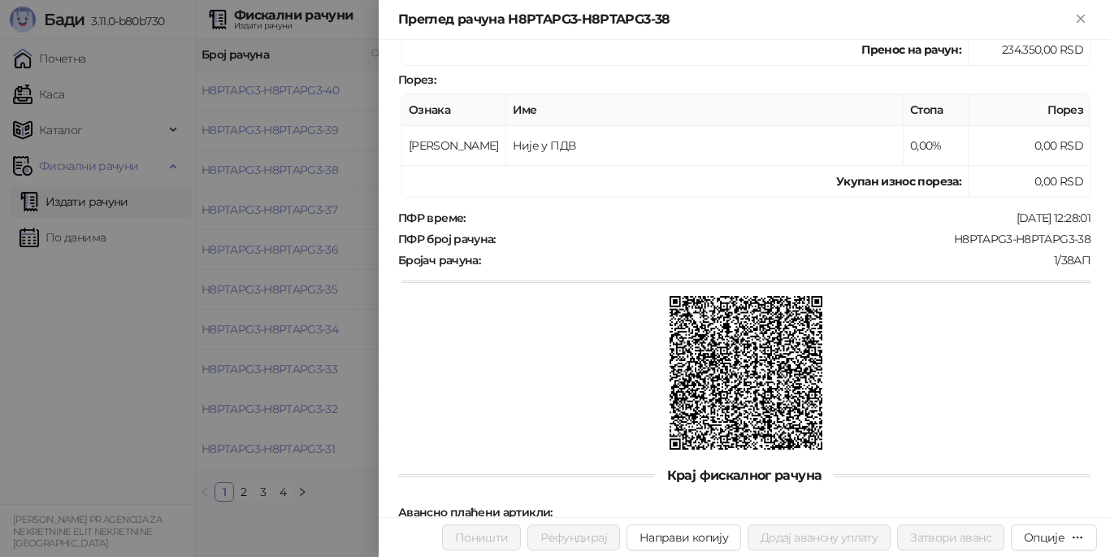
scroll to position [530, 0]
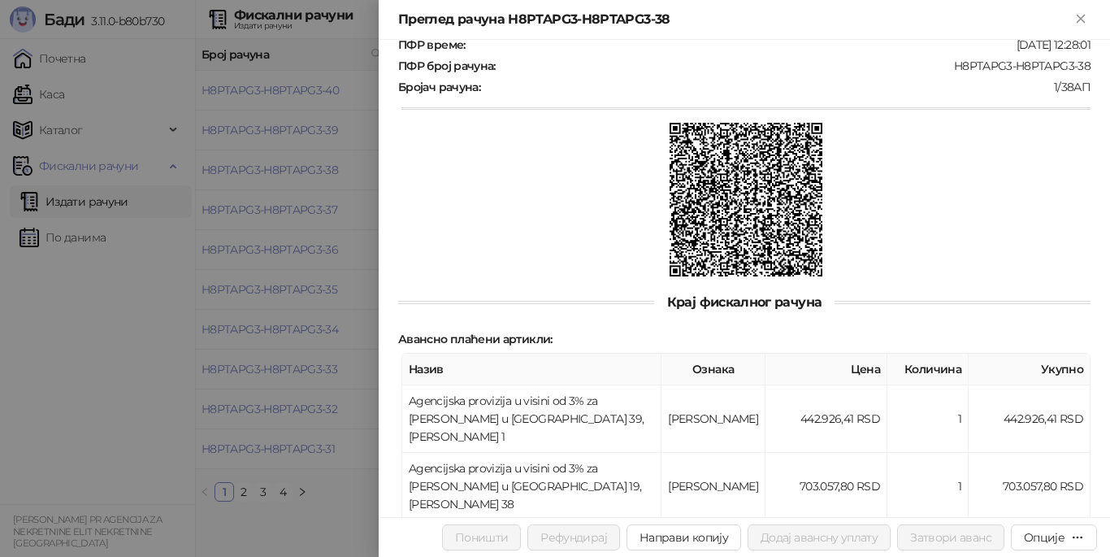
click at [306, 265] on div at bounding box center [555, 278] width 1110 height 557
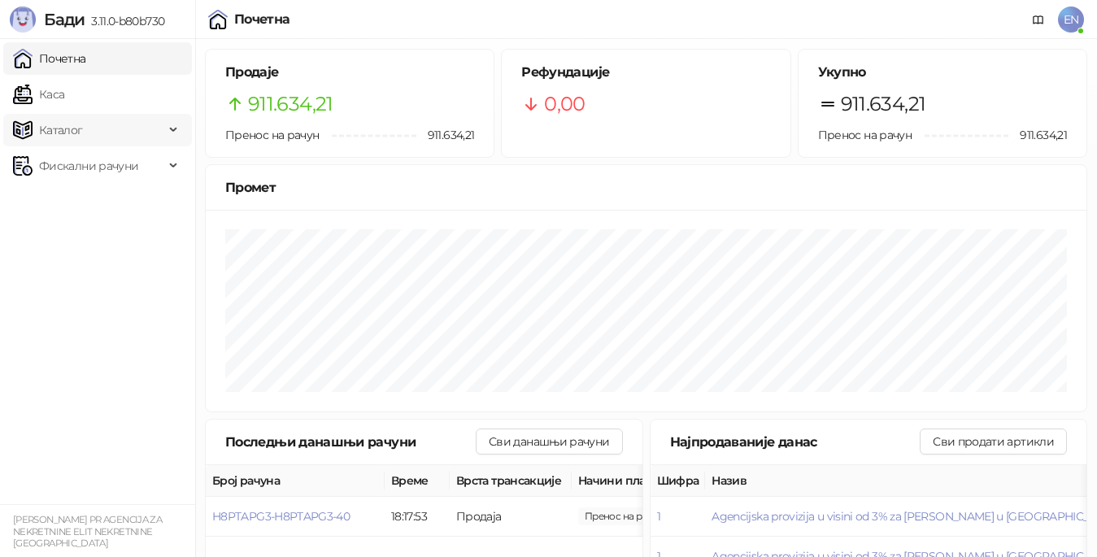
click at [95, 124] on span "Каталог" at bounding box center [88, 130] width 151 height 33
click at [299, 107] on span "911.634,21" at bounding box center [290, 104] width 85 height 31
click at [60, 91] on link "Каса" at bounding box center [38, 94] width 51 height 33
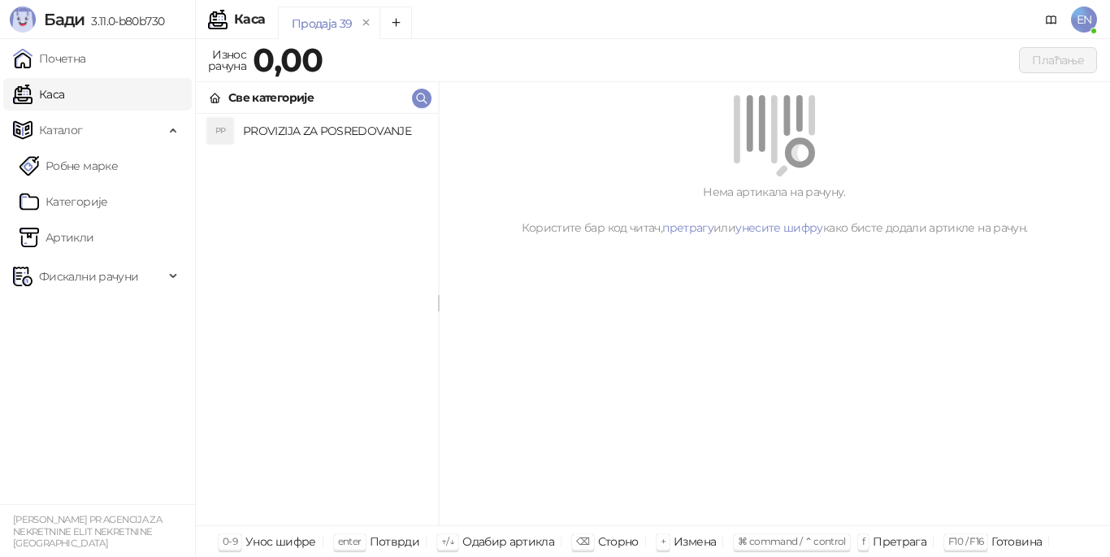
click at [64, 102] on link "Каса" at bounding box center [38, 94] width 51 height 33
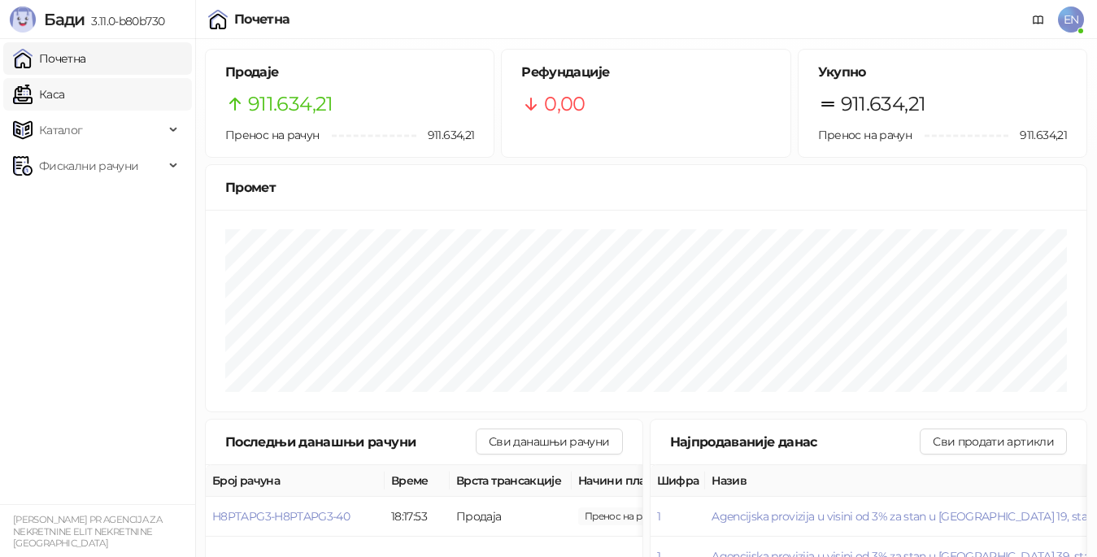
click at [64, 102] on link "Каса" at bounding box center [38, 94] width 51 height 33
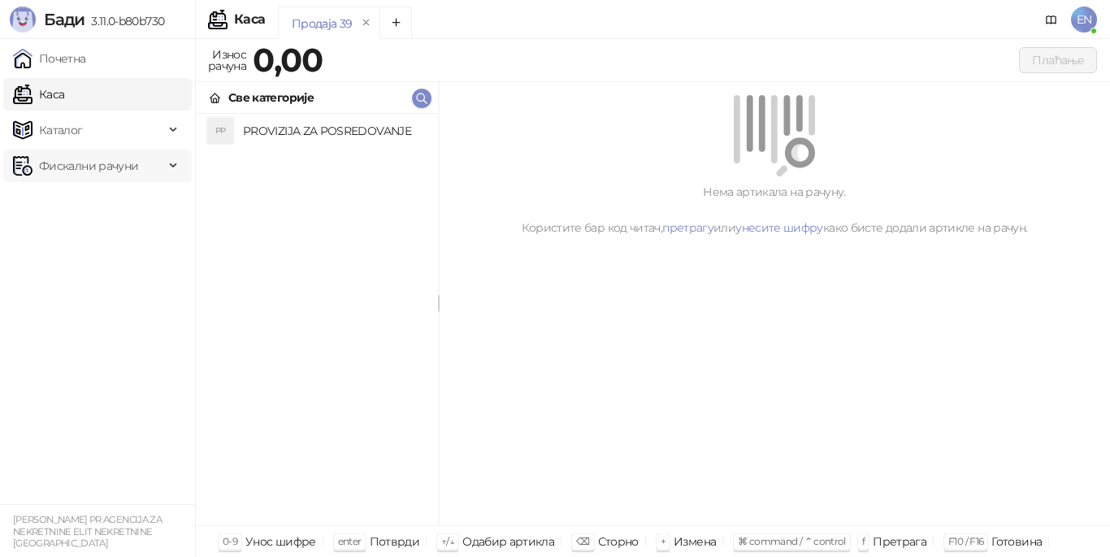
click at [96, 172] on span "Фискални рачуни" at bounding box center [88, 166] width 99 height 33
click at [119, 205] on link "Издати рачуни" at bounding box center [74, 201] width 109 height 33
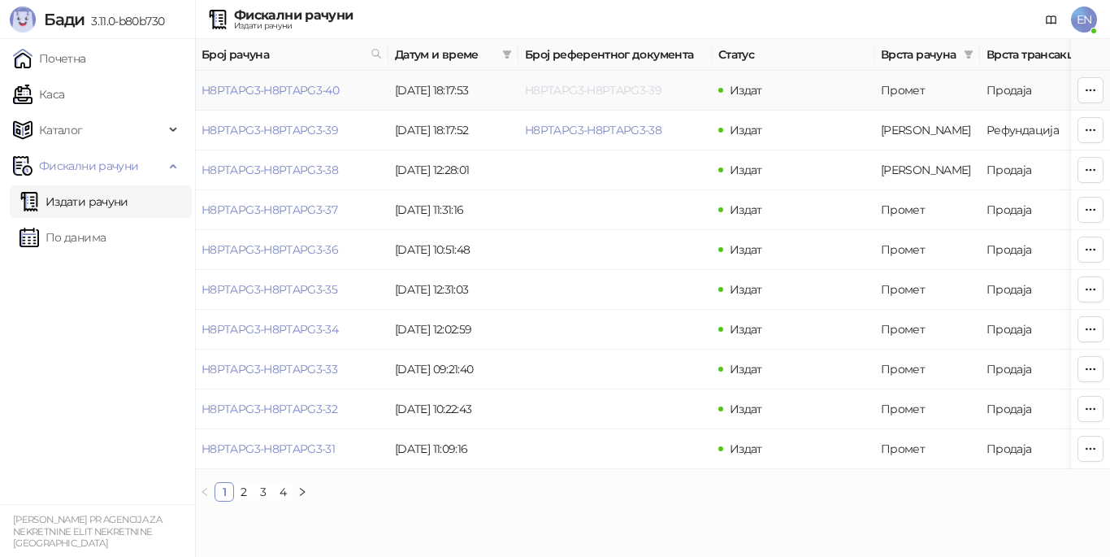
click at [584, 92] on link "H8PTAPG3-H8PTAPG3-39" at bounding box center [593, 90] width 137 height 15
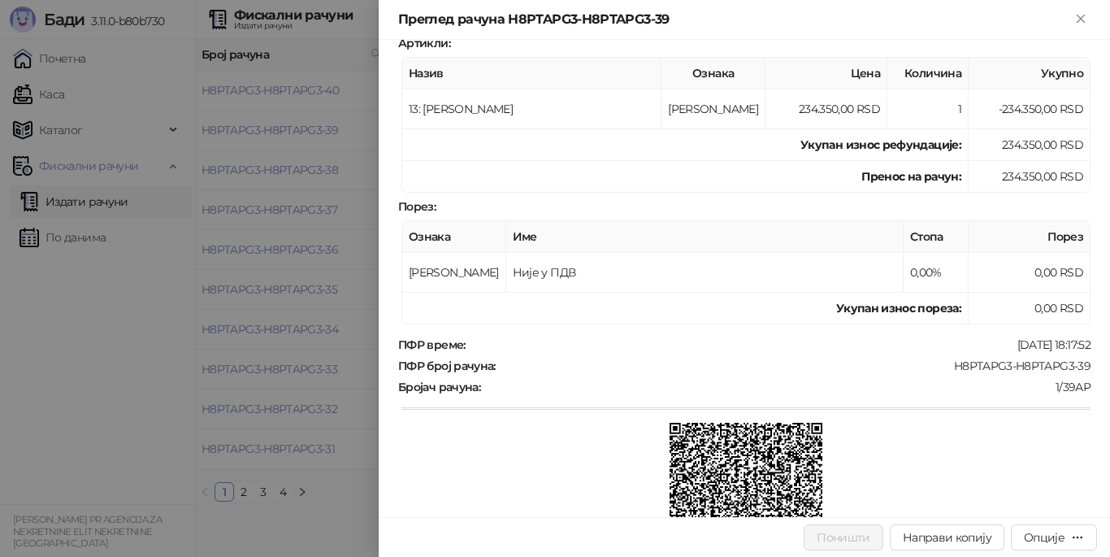
scroll to position [244, 0]
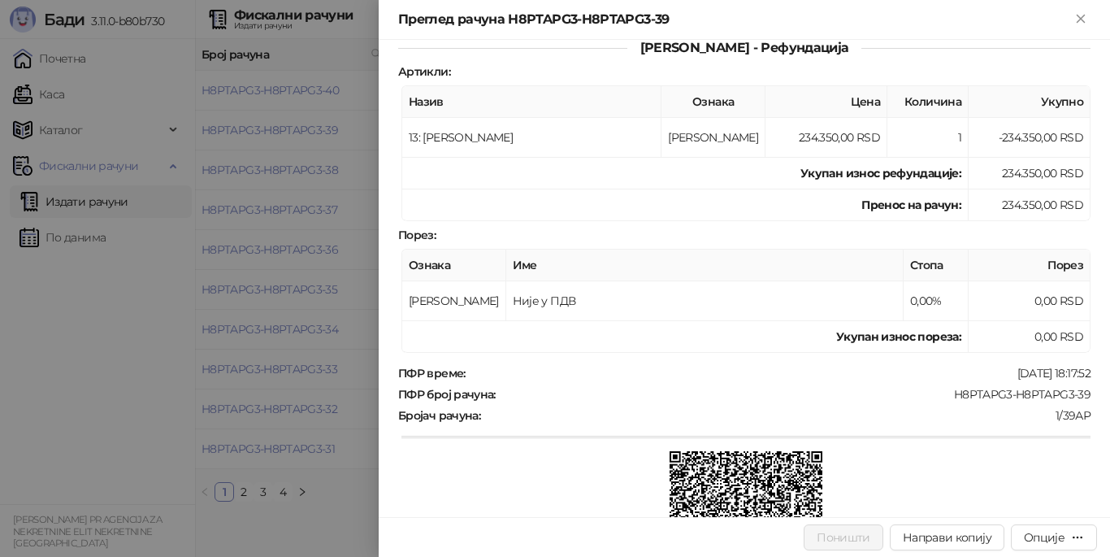
click at [281, 247] on div at bounding box center [555, 278] width 1110 height 557
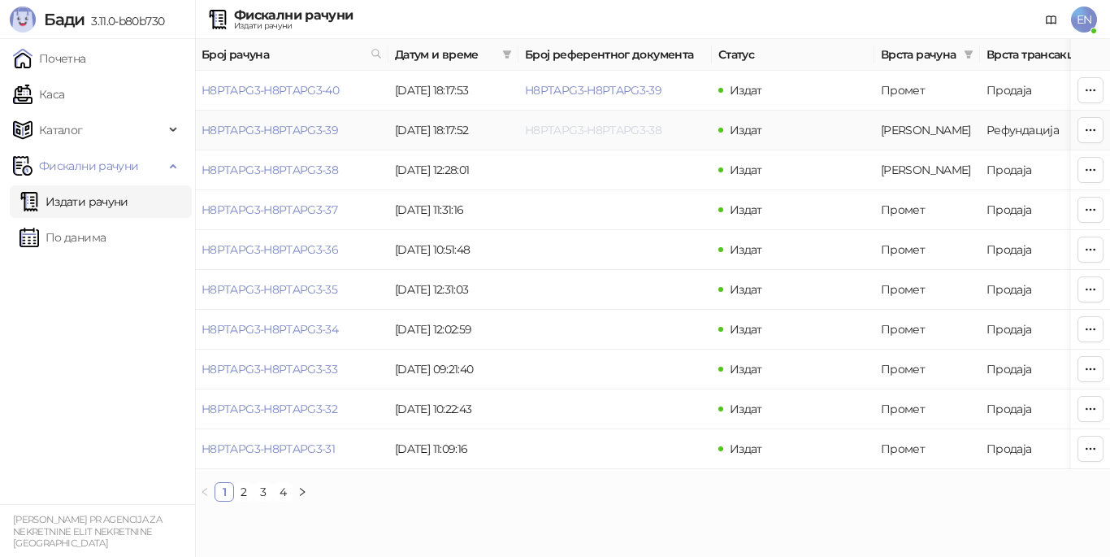
click at [645, 133] on link "H8PTAPG3-H8PTAPG3-38" at bounding box center [593, 130] width 137 height 15
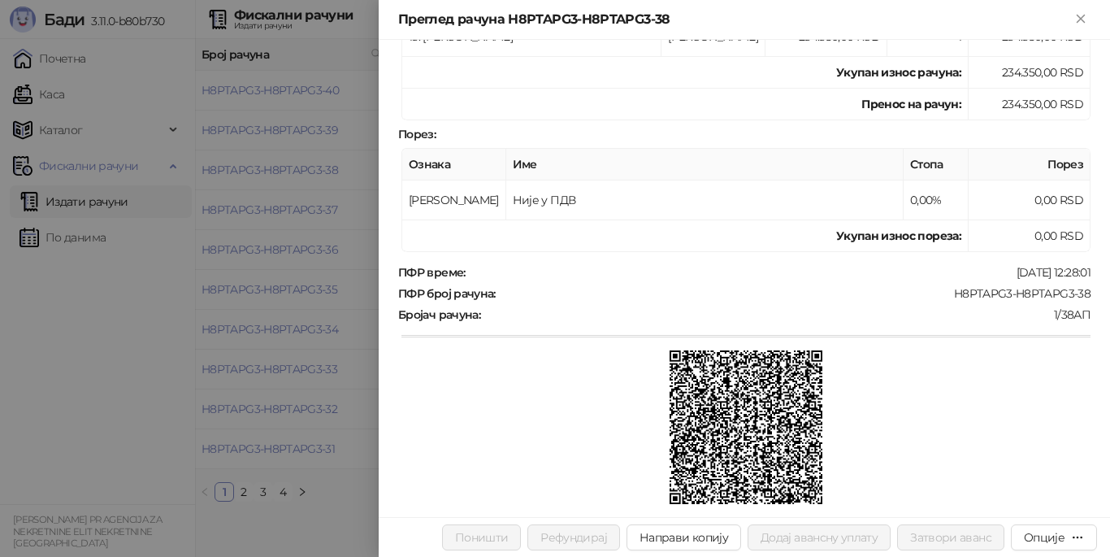
scroll to position [325, 0]
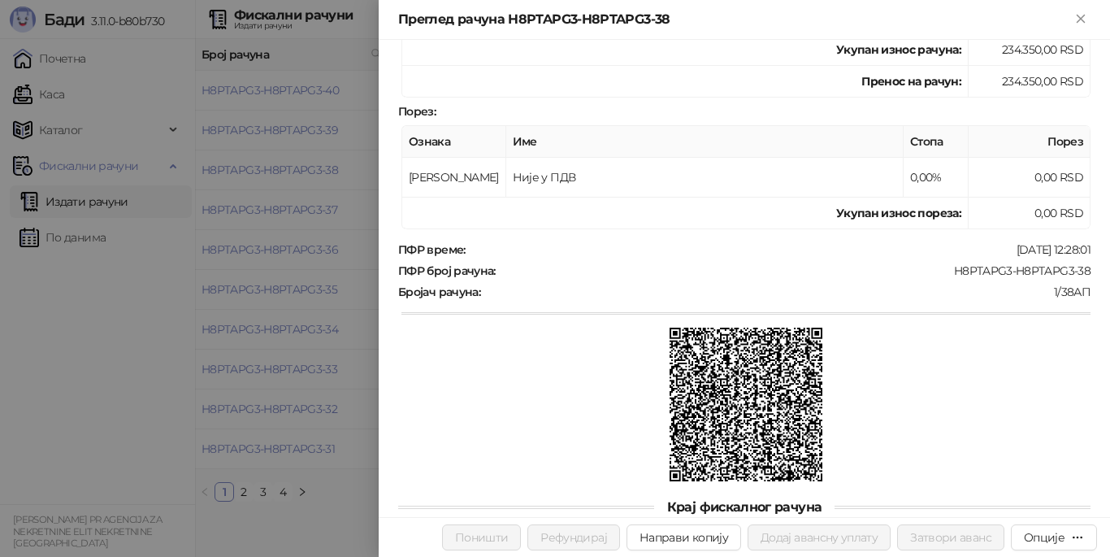
click at [327, 291] on div at bounding box center [555, 278] width 1110 height 557
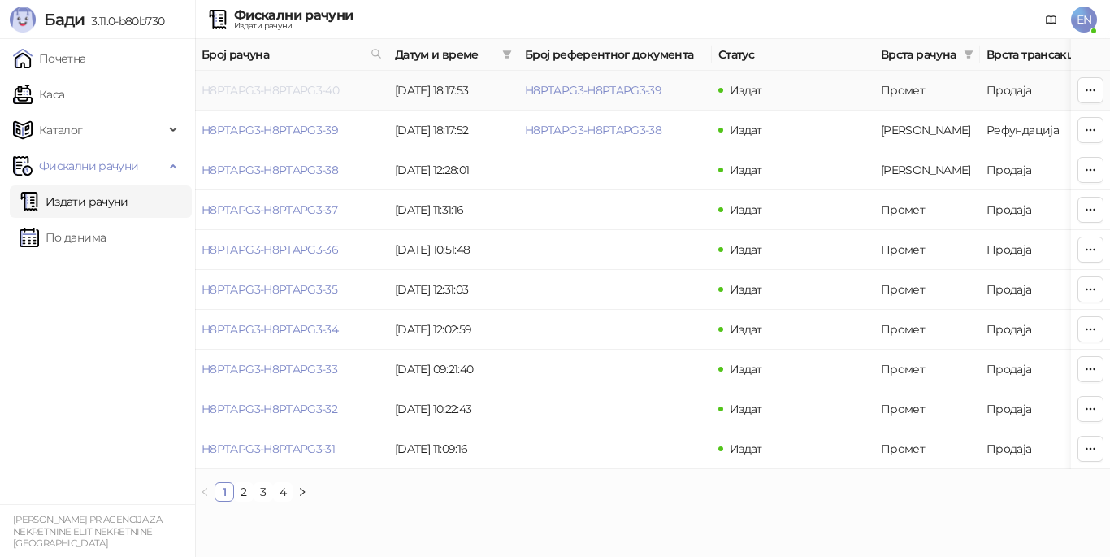
click at [306, 85] on link "H8PTAPG3-H8PTAPG3-40" at bounding box center [270, 90] width 137 height 15
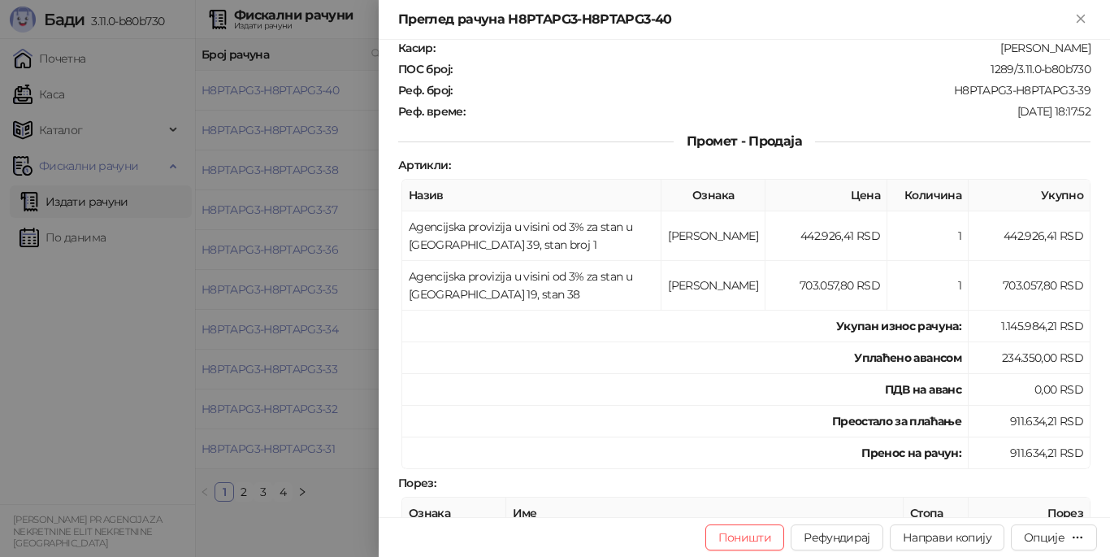
scroll to position [163, 0]
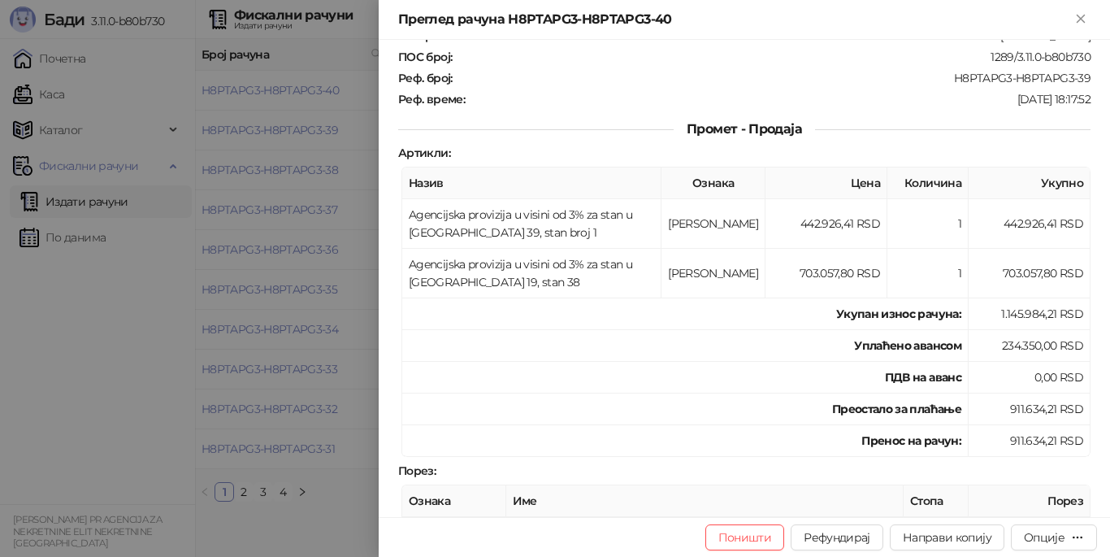
click at [319, 220] on div at bounding box center [555, 278] width 1110 height 557
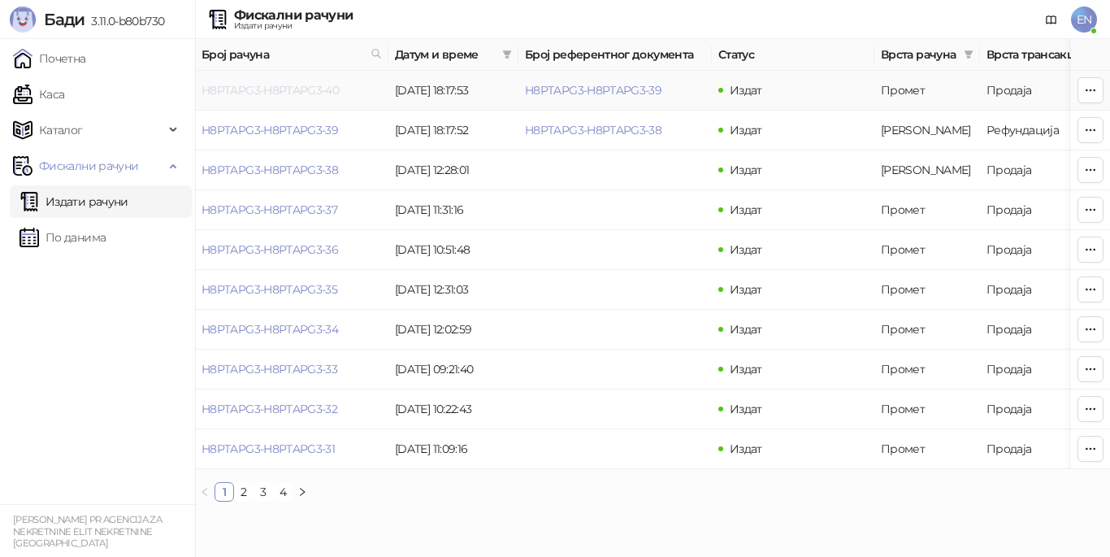
click at [313, 94] on link "H8PTAPG3-H8PTAPG3-40" at bounding box center [270, 90] width 137 height 15
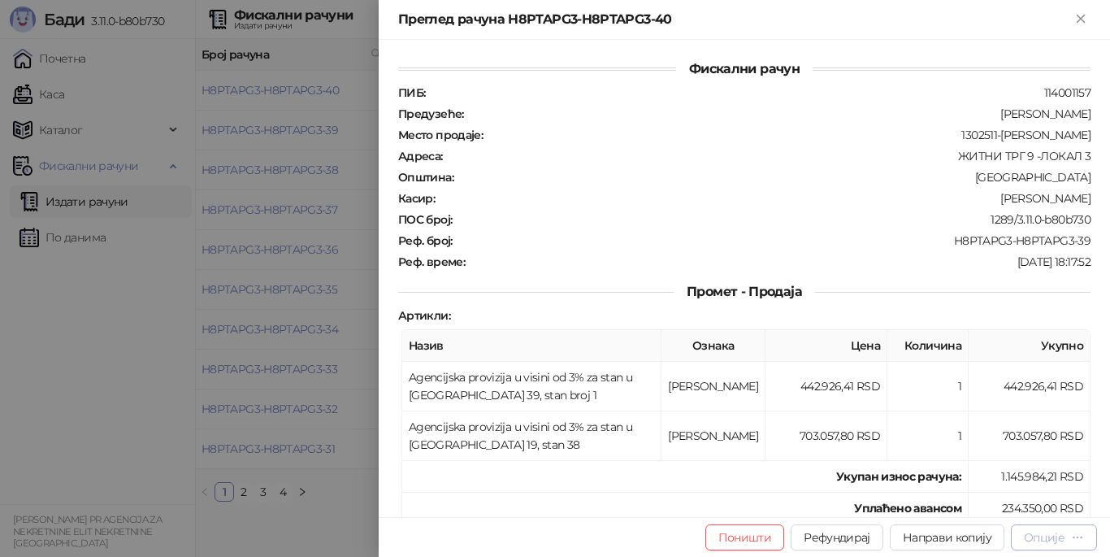
click at [1038, 541] on div "Опције" at bounding box center [1044, 537] width 41 height 15
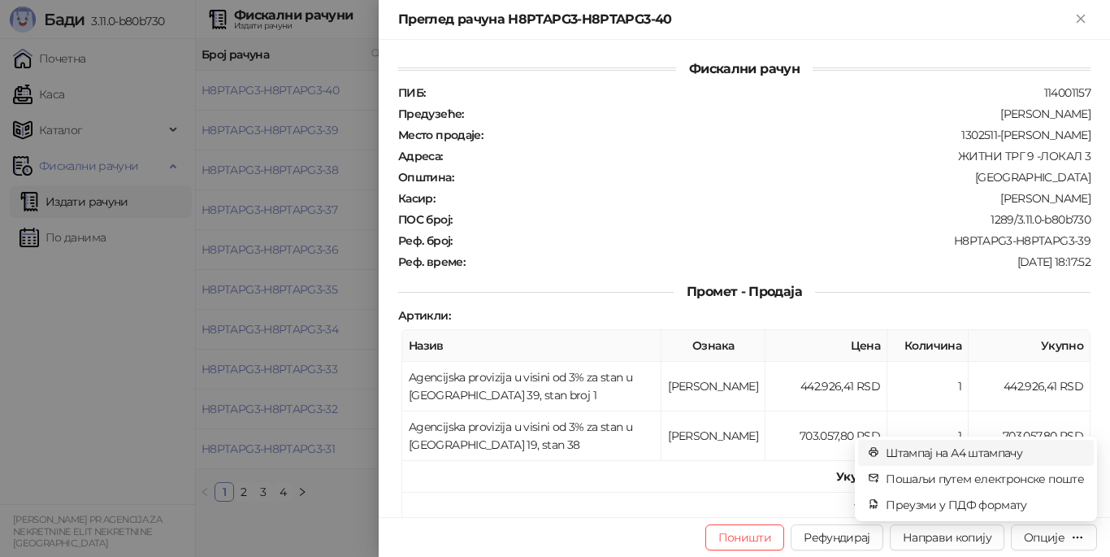
click at [984, 456] on span "Штампај на А4 штампачу" at bounding box center [985, 453] width 198 height 18
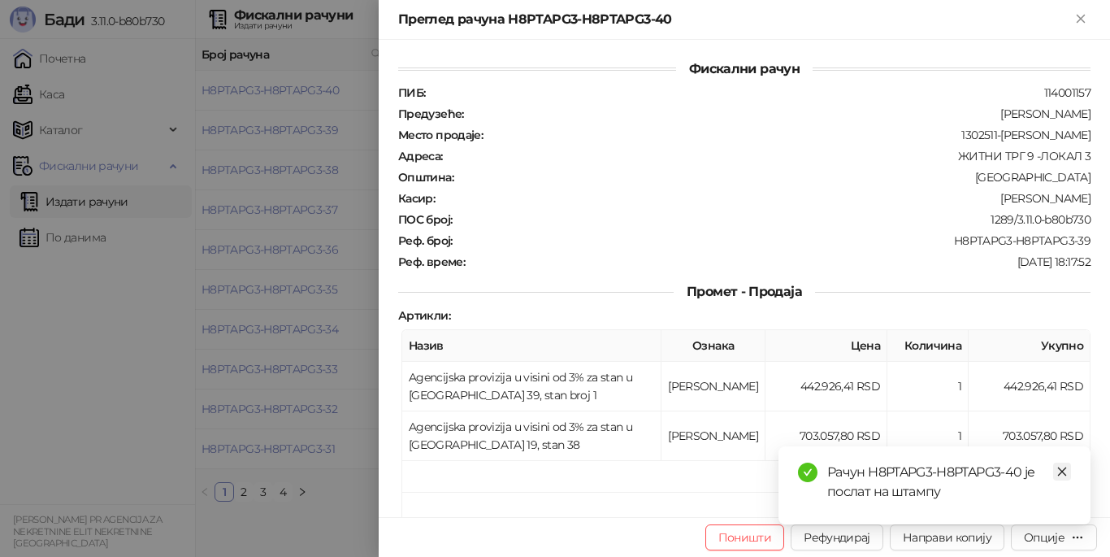
click at [1064, 467] on icon "close" at bounding box center [1062, 471] width 11 height 11
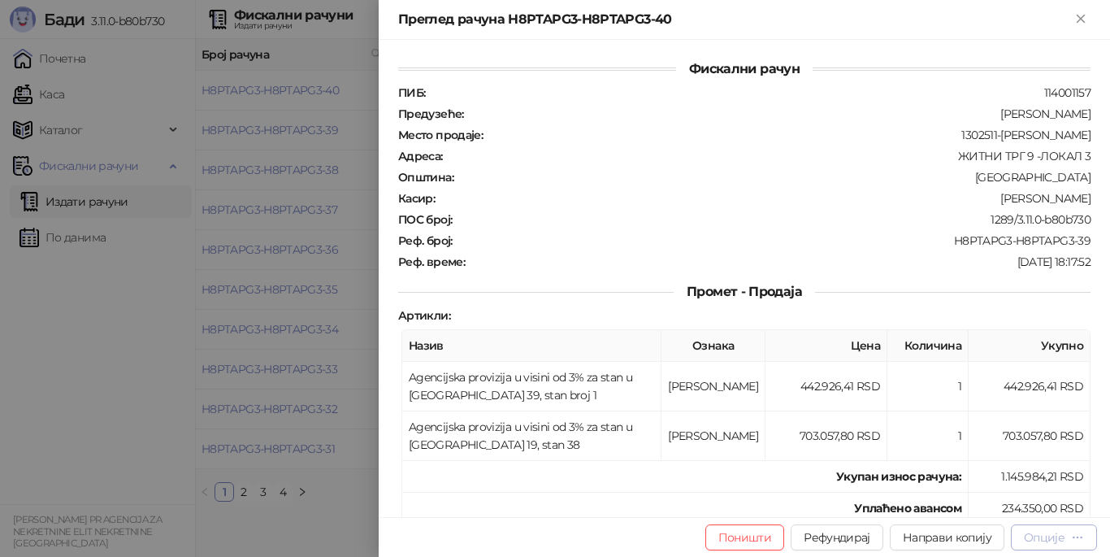
click at [1057, 537] on div "Опције" at bounding box center [1044, 537] width 41 height 15
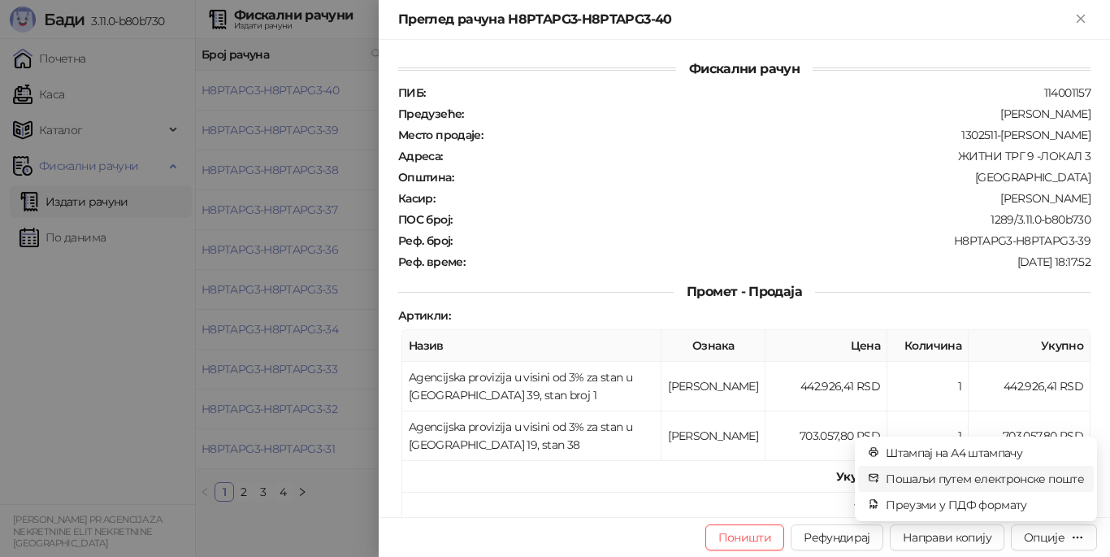
click at [984, 479] on span "Пошаљи путем електронске поште" at bounding box center [985, 479] width 198 height 18
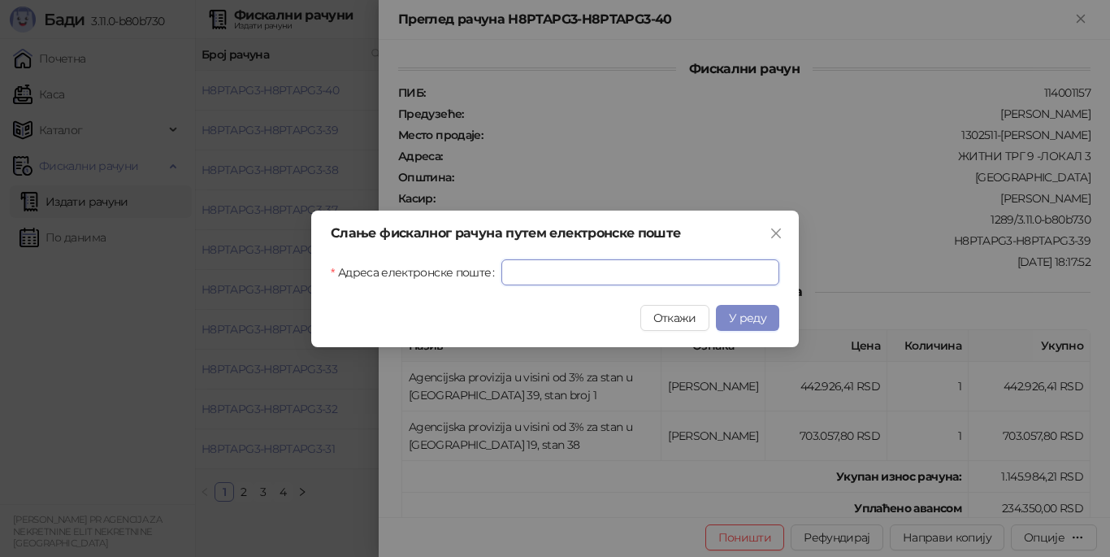
click at [624, 278] on input "Адреса електронске поште" at bounding box center [641, 272] width 278 height 26
type input "**********"
click at [733, 319] on span "У реду" at bounding box center [747, 318] width 37 height 15
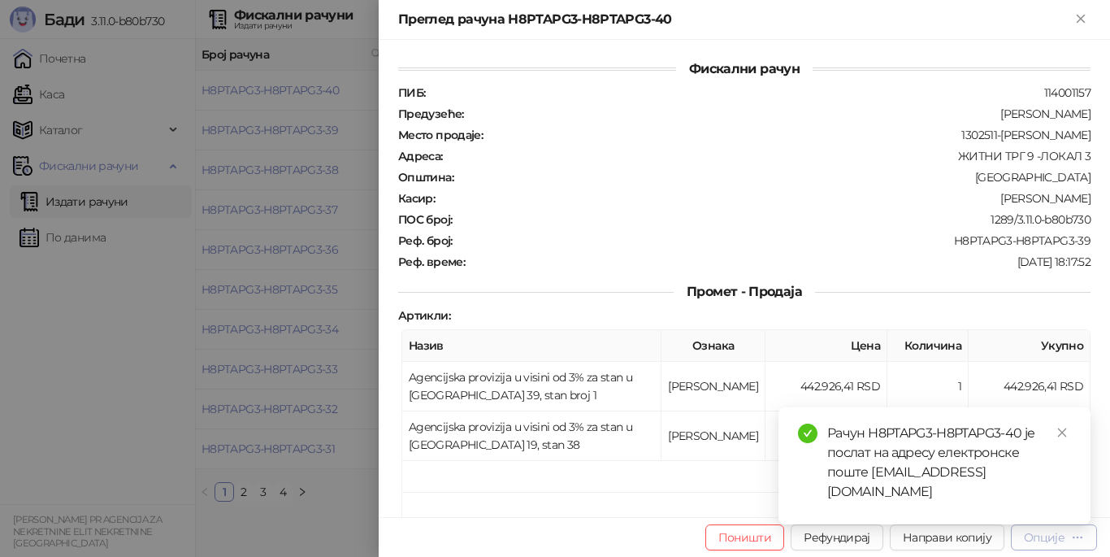
click at [1043, 541] on div "Опције" at bounding box center [1044, 537] width 41 height 15
click at [1062, 438] on icon "close" at bounding box center [1062, 432] width 11 height 11
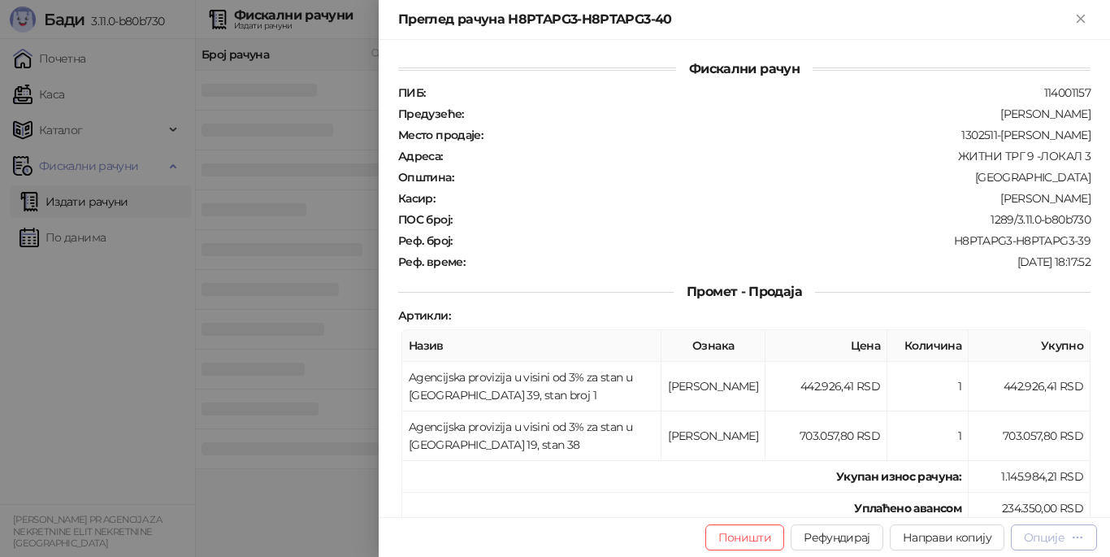
click at [1058, 537] on div "Опције" at bounding box center [1044, 537] width 41 height 15
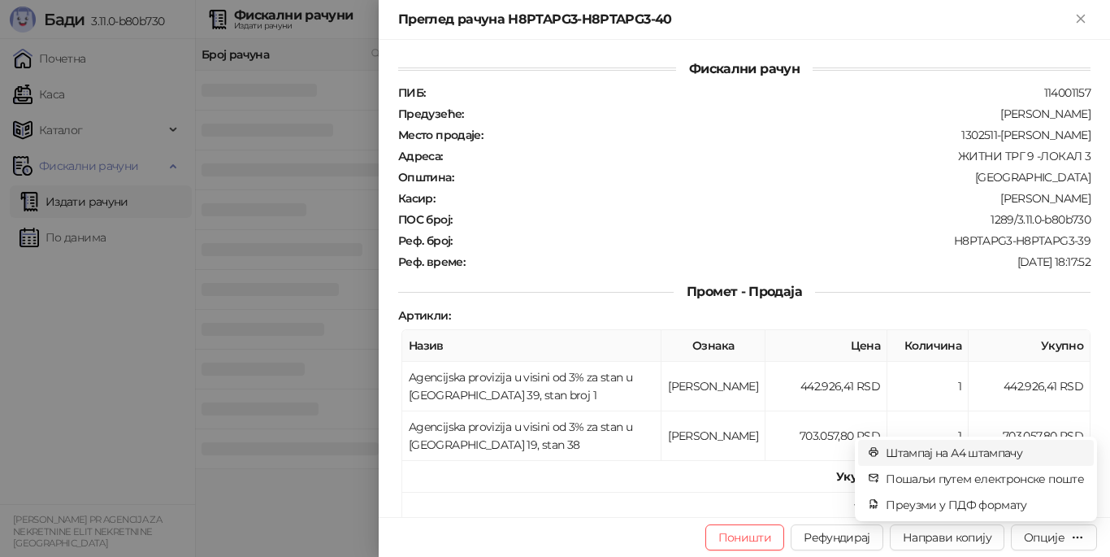
click at [980, 453] on span "Штампај на А4 штампачу" at bounding box center [985, 453] width 198 height 18
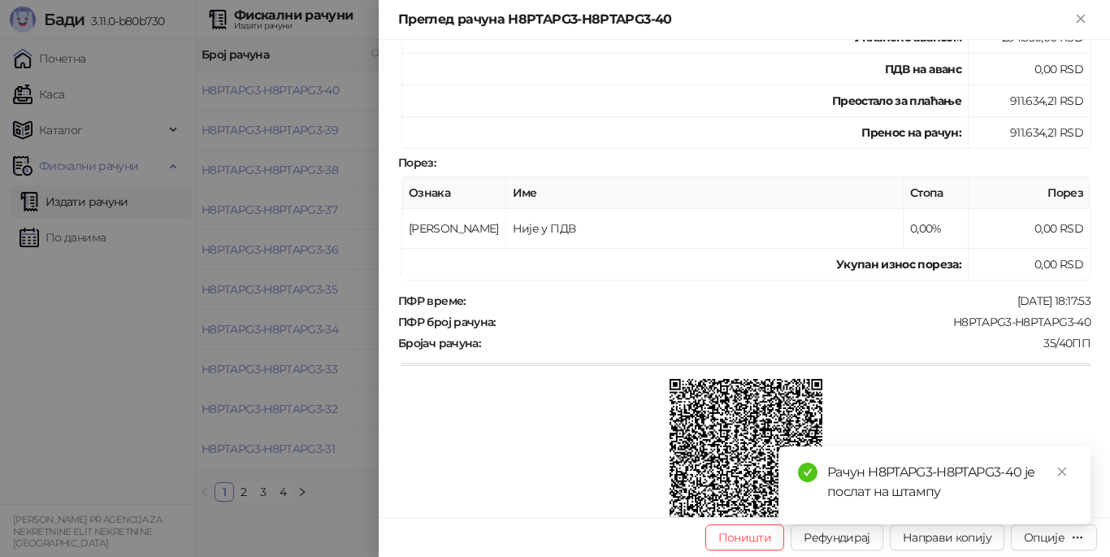
scroll to position [561, 0]
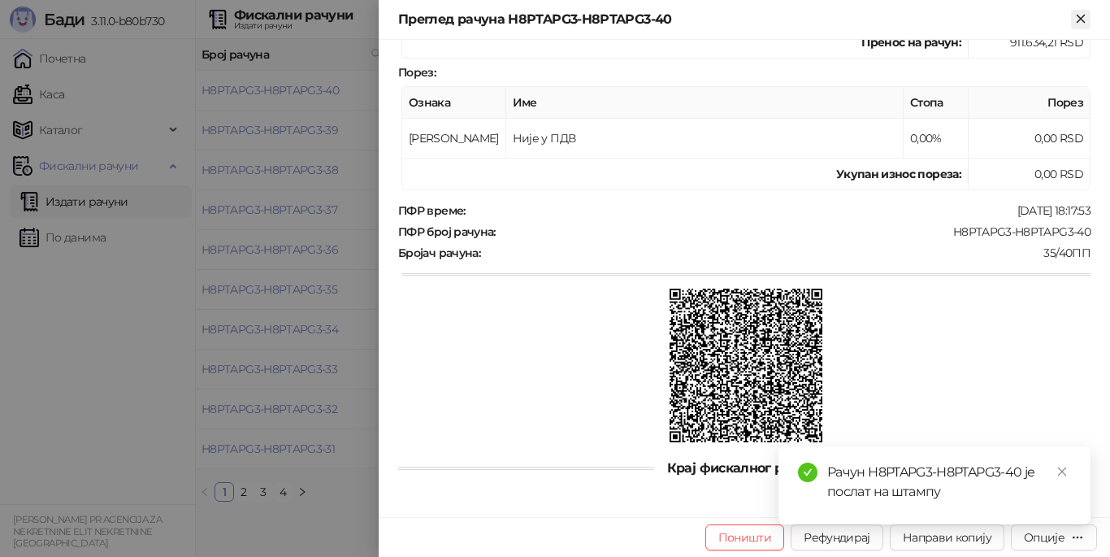
click at [1080, 18] on icon "Close" at bounding box center [1080, 18] width 7 height 7
